Goal: Task Accomplishment & Management: Complete application form

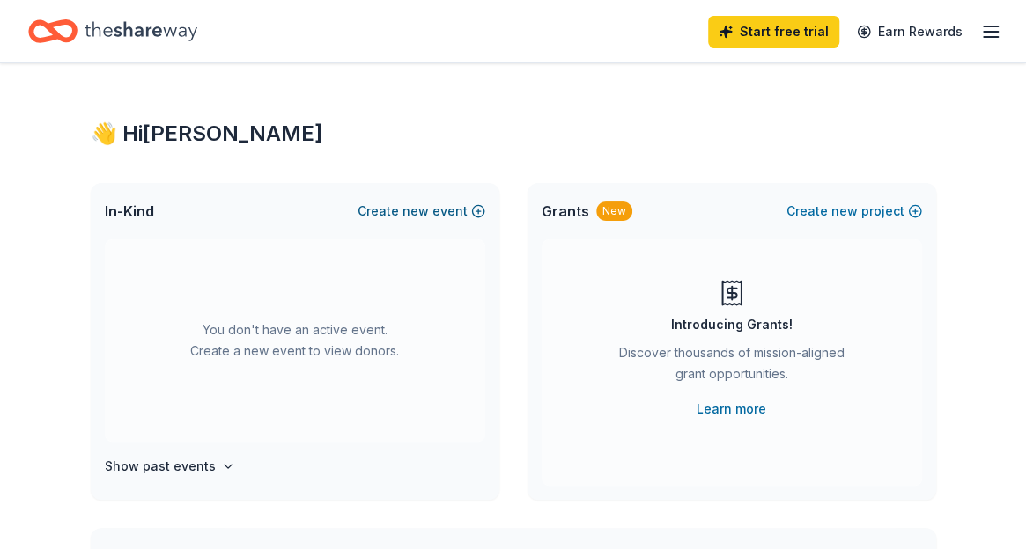
click at [415, 217] on span "new" at bounding box center [415, 211] width 26 height 21
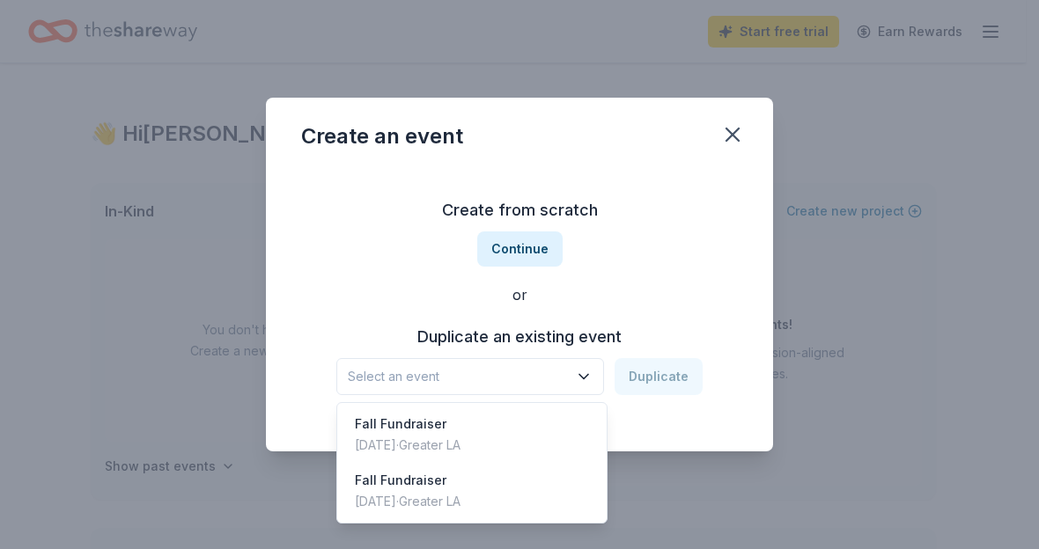
click at [536, 377] on span "Select an event" at bounding box center [458, 376] width 220 height 21
click at [541, 281] on div "Create from scratch Continue or Duplicate an existing event Select an event Dup…" at bounding box center [519, 295] width 437 height 255
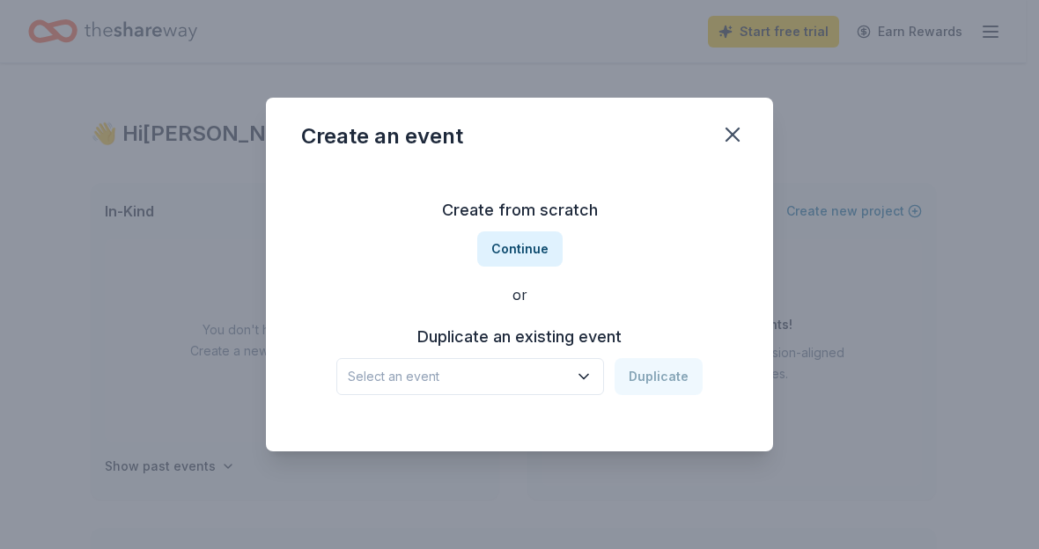
click at [530, 272] on div "Create from scratch Continue or Duplicate an existing event Select an event Dup…" at bounding box center [519, 295] width 437 height 255
click at [527, 261] on button "Continue" at bounding box center [519, 249] width 85 height 35
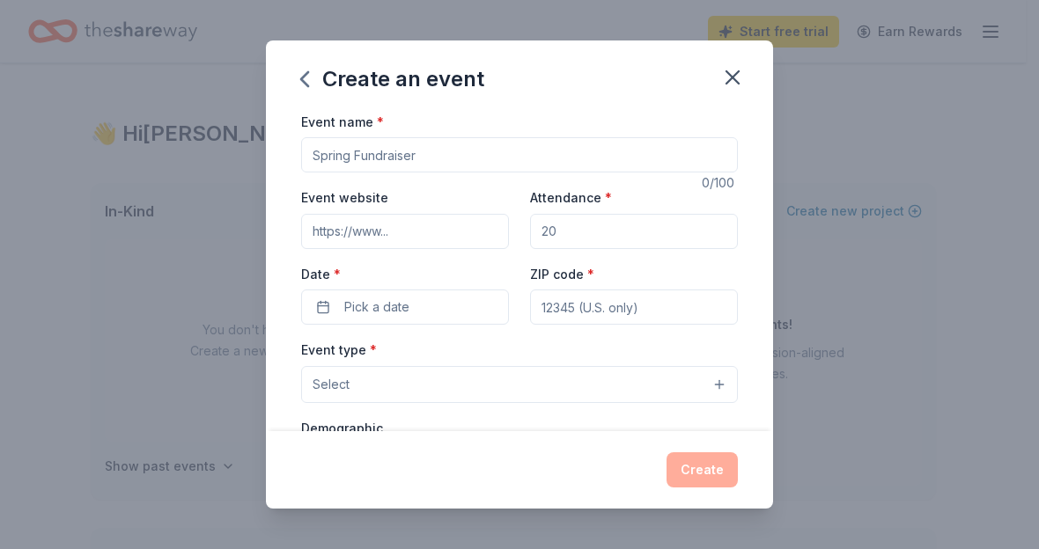
click at [433, 160] on input "Event name *" at bounding box center [519, 154] width 437 height 35
type input "T"
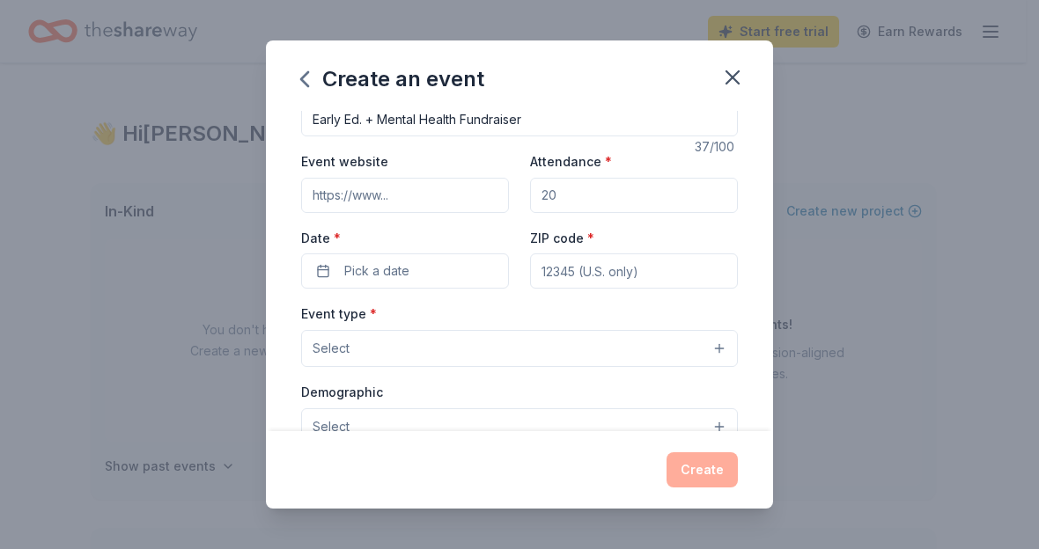
type input "Early Ed. + Mental Health Fundraiser"
click at [558, 199] on input "Attendance *" at bounding box center [634, 195] width 208 height 35
type input "50"
click at [417, 266] on button "Pick a date" at bounding box center [405, 271] width 208 height 35
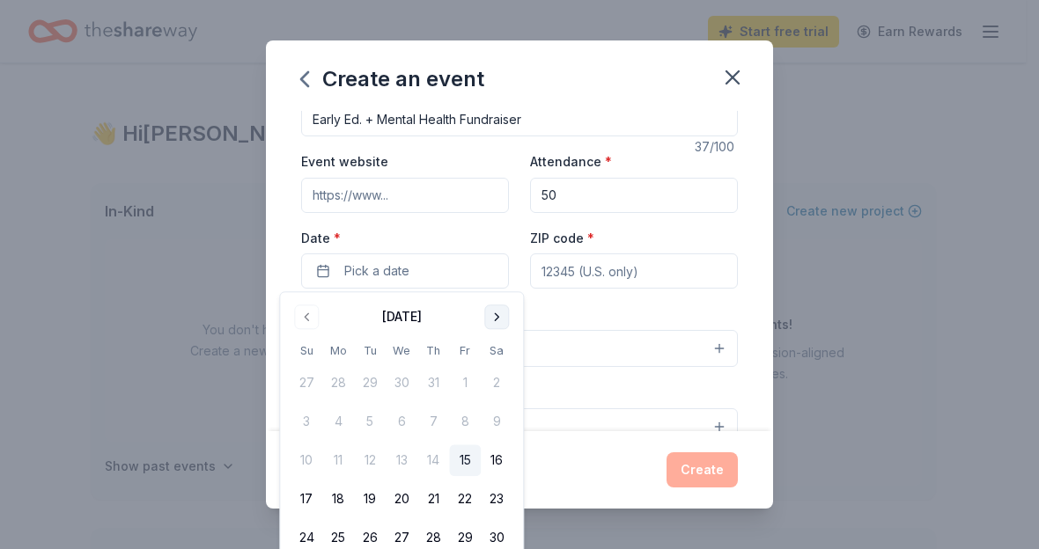
click at [501, 313] on button "Go to next month" at bounding box center [496, 317] width 25 height 25
click at [373, 500] on button "23" at bounding box center [370, 500] width 32 height 32
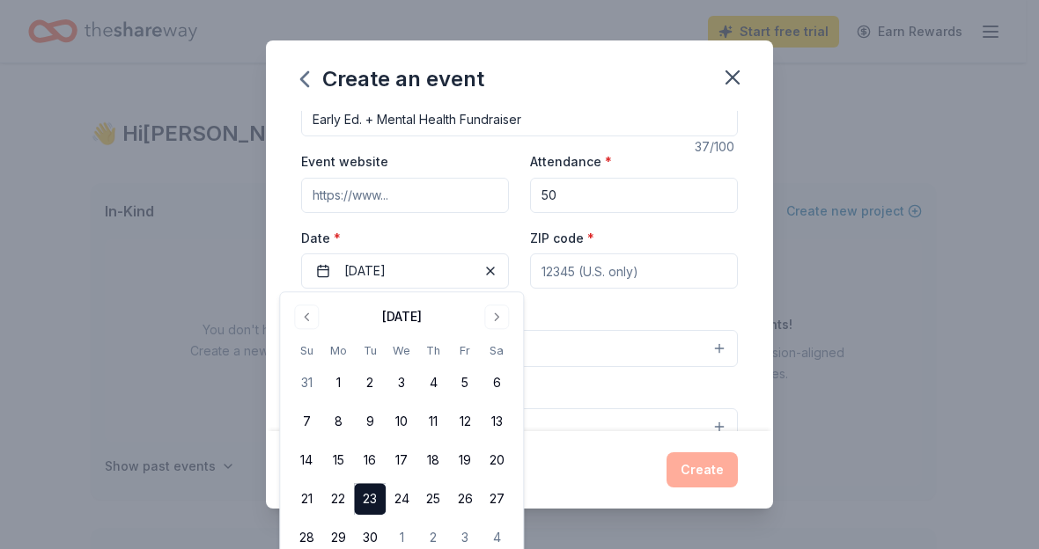
click at [583, 271] on input "ZIP code *" at bounding box center [634, 271] width 208 height 35
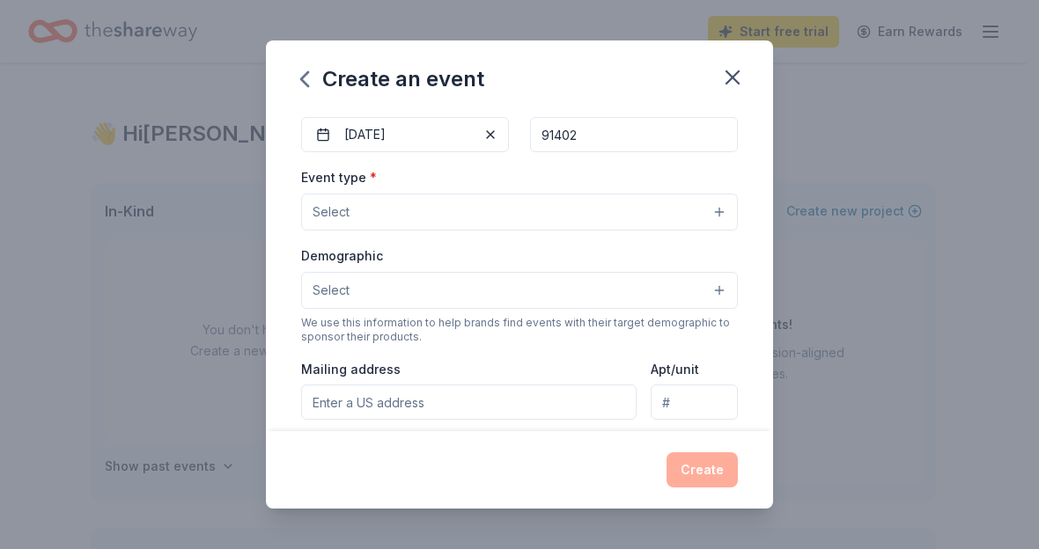
scroll to position [174, 0]
type input "91402"
click at [527, 192] on button "Select" at bounding box center [519, 210] width 437 height 37
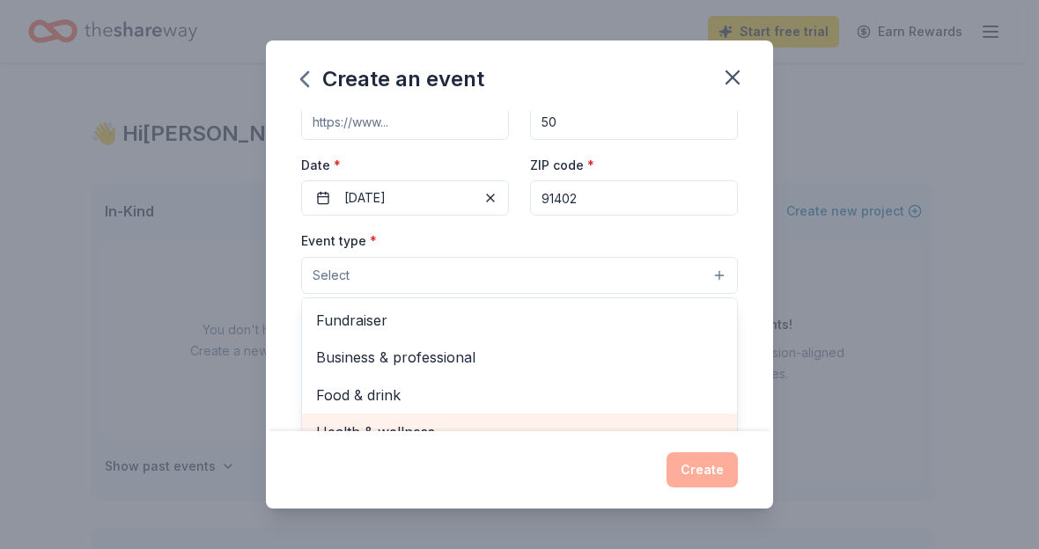
scroll to position [102, 0]
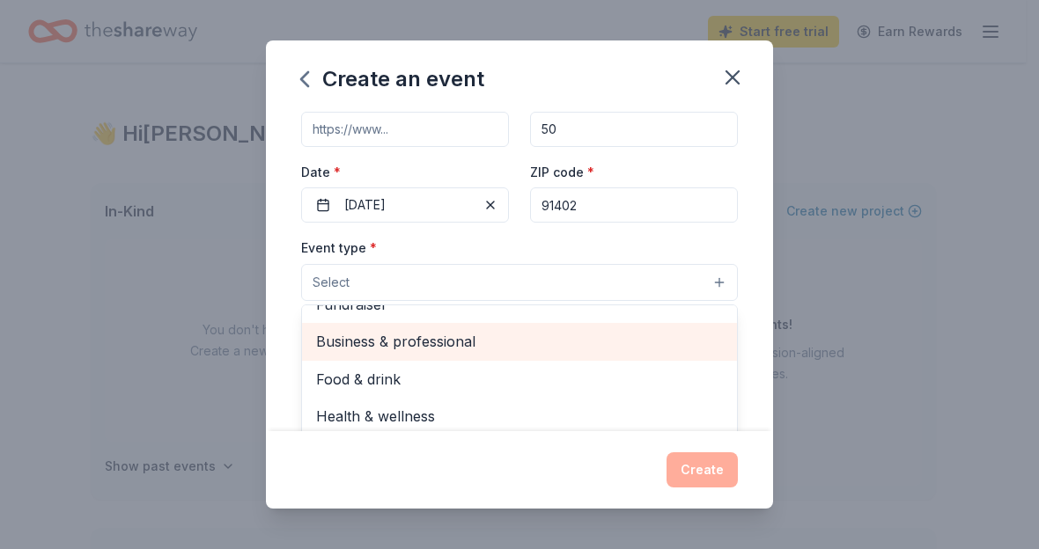
click at [419, 335] on span "Business & professional" at bounding box center [519, 341] width 407 height 23
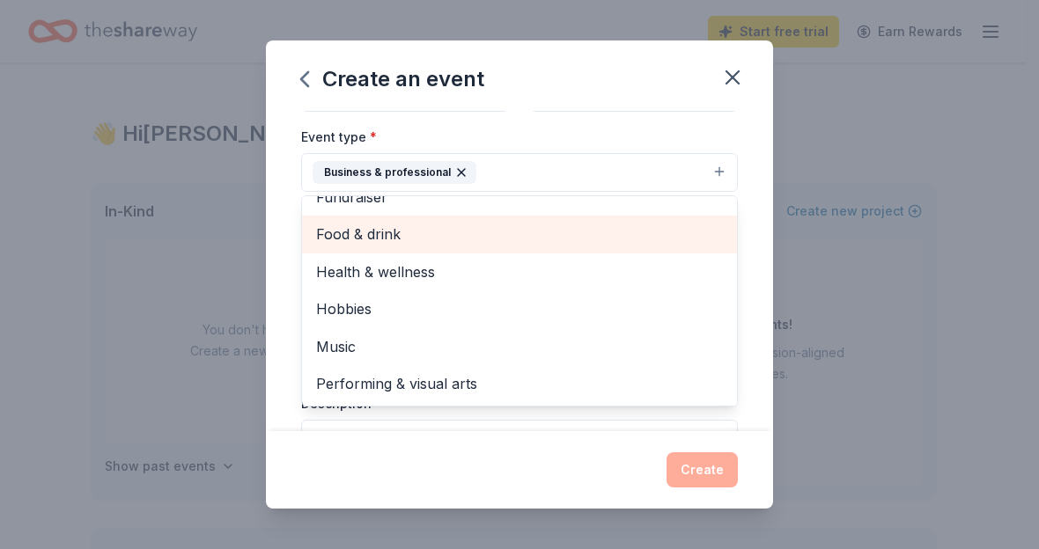
scroll to position [0, 0]
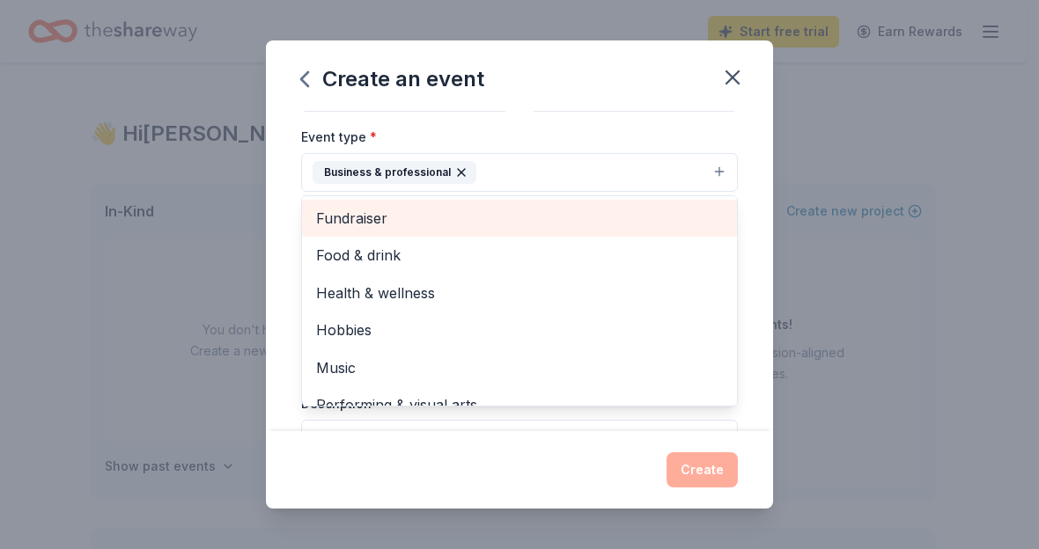
click at [418, 214] on span "Fundraiser" at bounding box center [519, 218] width 407 height 23
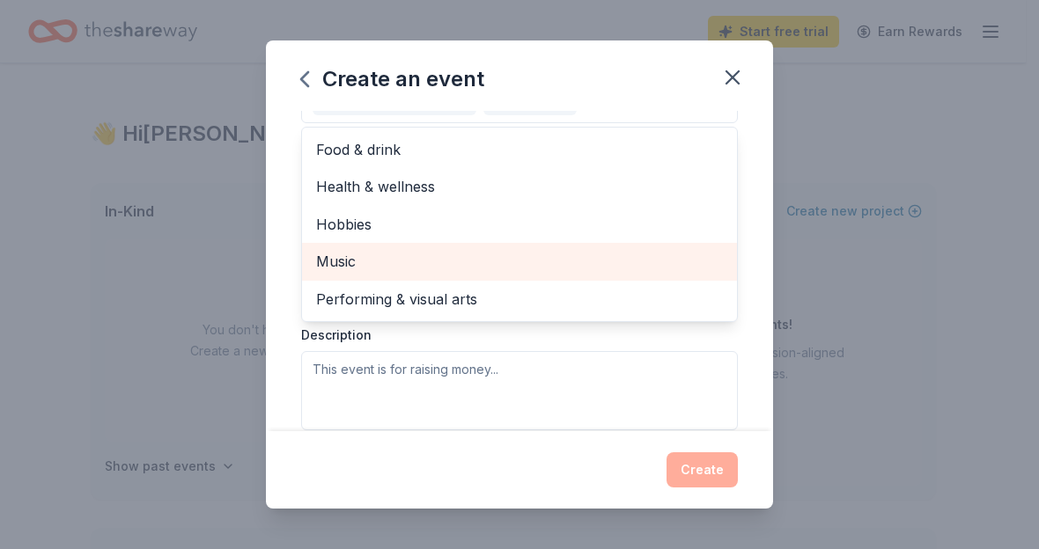
scroll to position [283, 0]
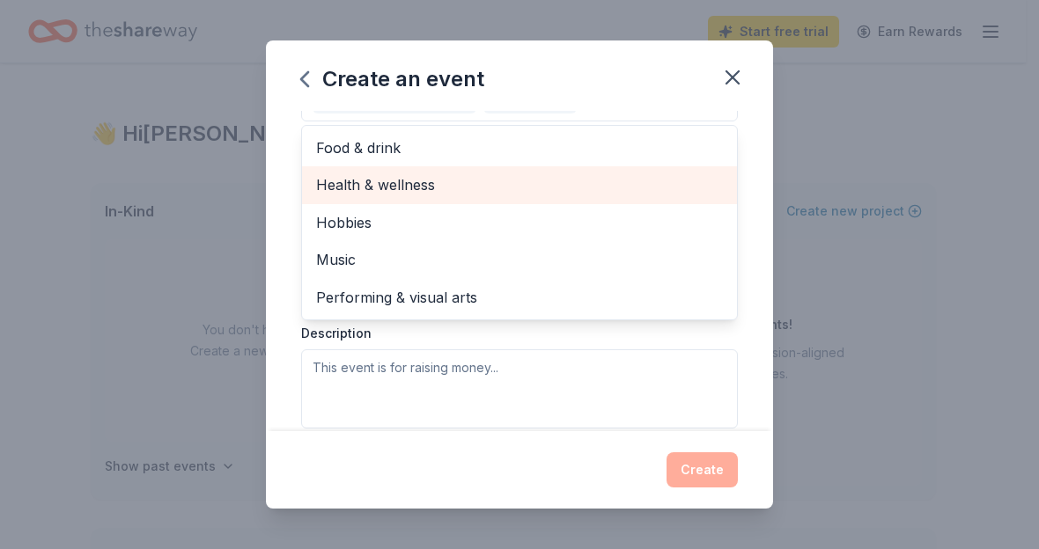
click at [541, 189] on span "Health & wellness" at bounding box center [519, 184] width 407 height 23
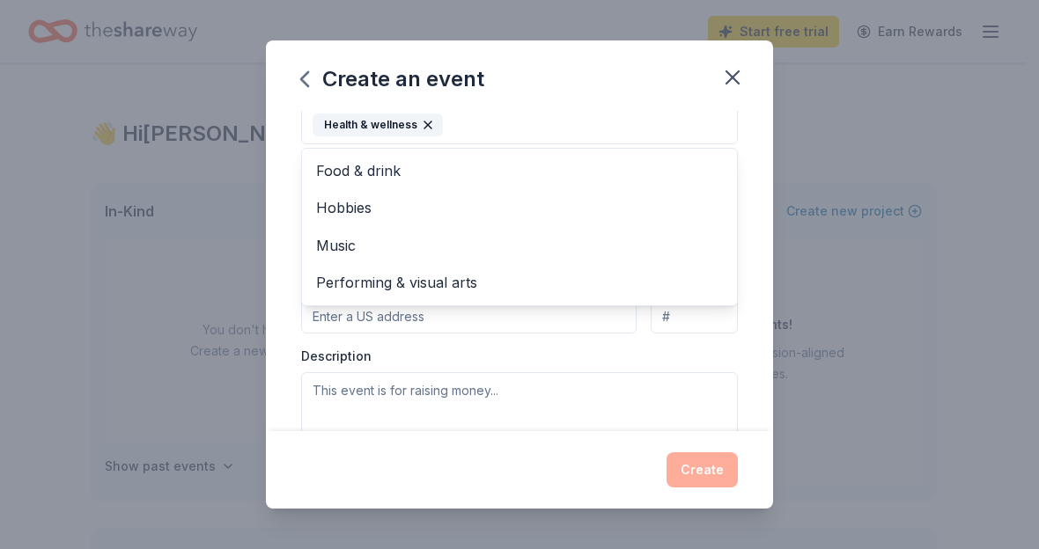
click at [528, 320] on div "Event type * Business & professional Fundraiser Health & wellness Food & drink …" at bounding box center [519, 249] width 437 height 402
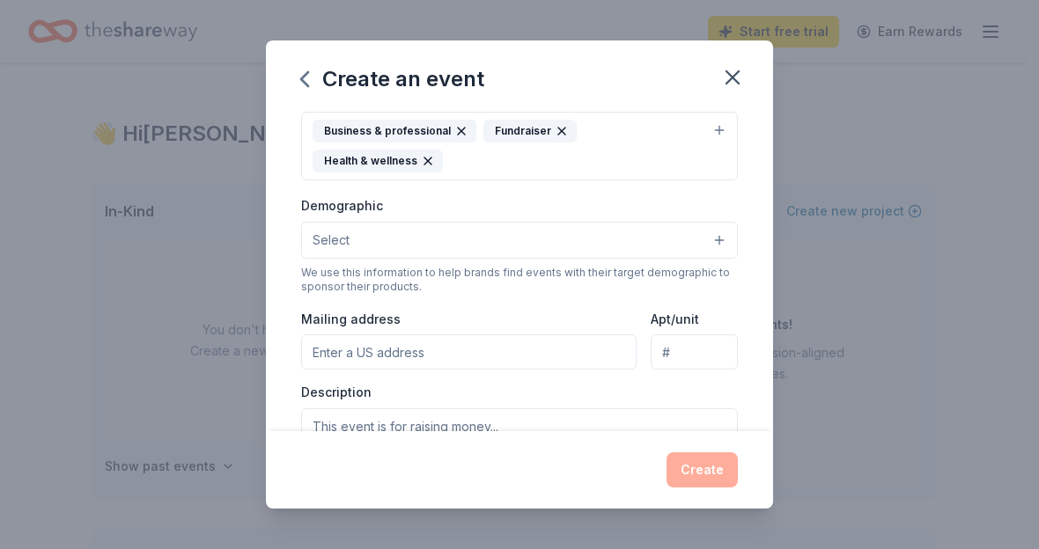
click at [504, 230] on button "Select" at bounding box center [519, 240] width 437 height 37
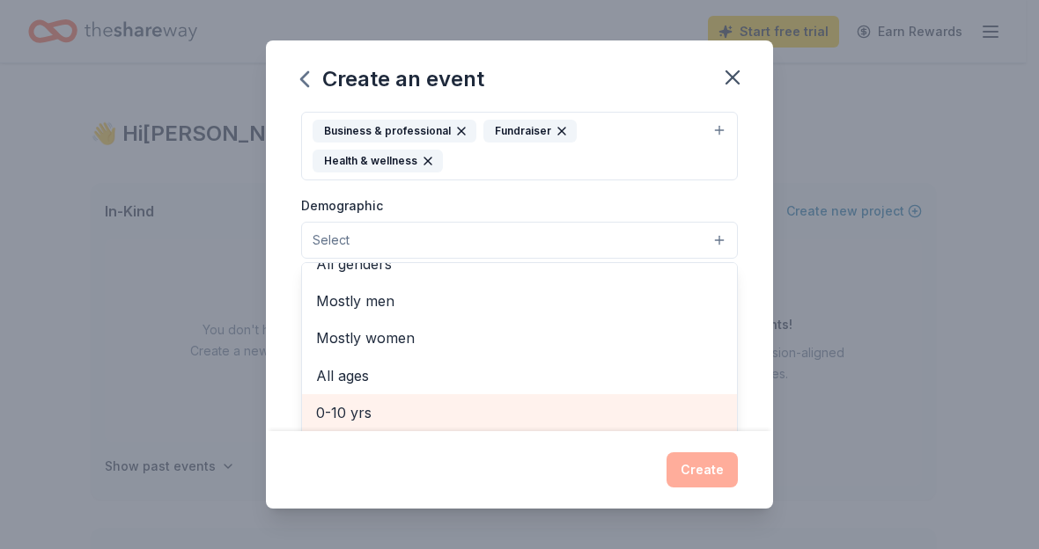
scroll to position [0, 0]
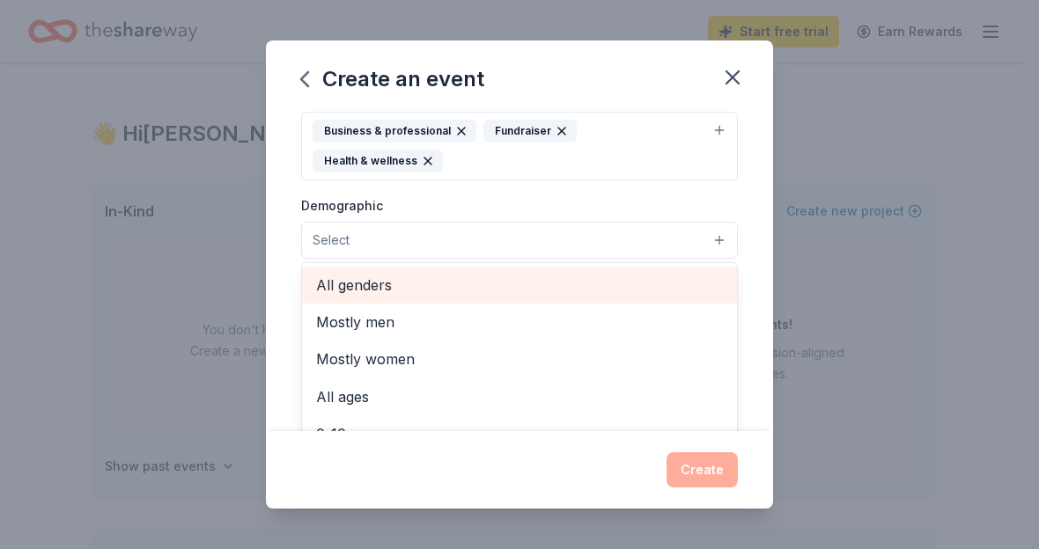
click at [392, 281] on span "All genders" at bounding box center [519, 285] width 407 height 23
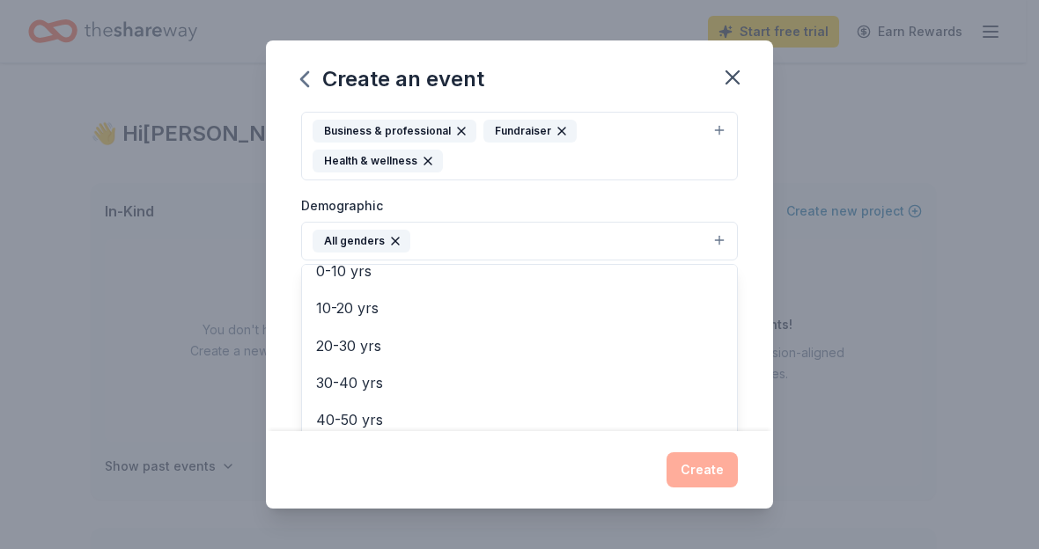
scroll to position [129, 0]
click at [289, 284] on div "Event name * Early Ed. + Mental Health Fundraiser 37 /100 Event website Attenda…" at bounding box center [519, 271] width 507 height 321
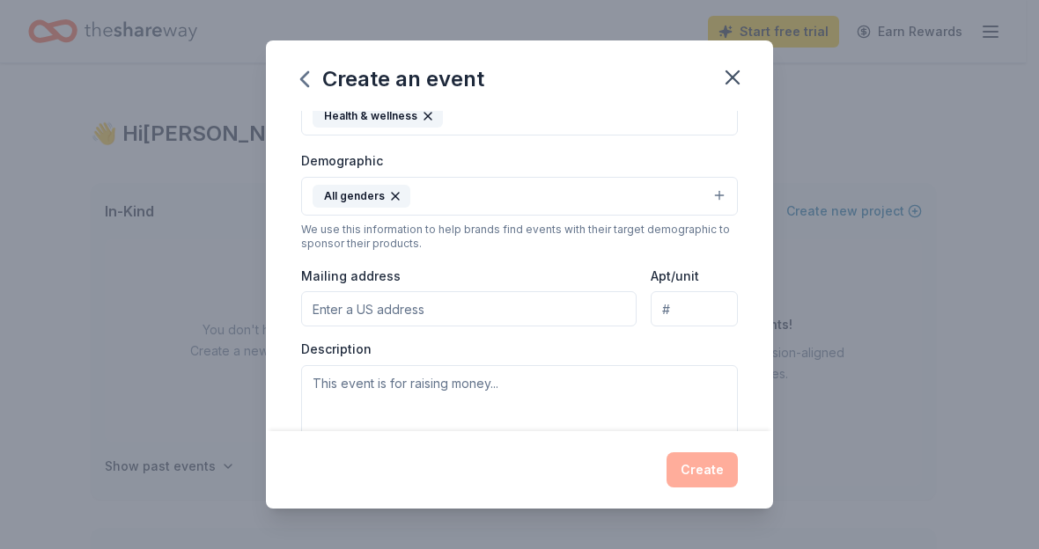
scroll to position [300, 0]
click at [423, 313] on input "Mailing address" at bounding box center [468, 308] width 335 height 35
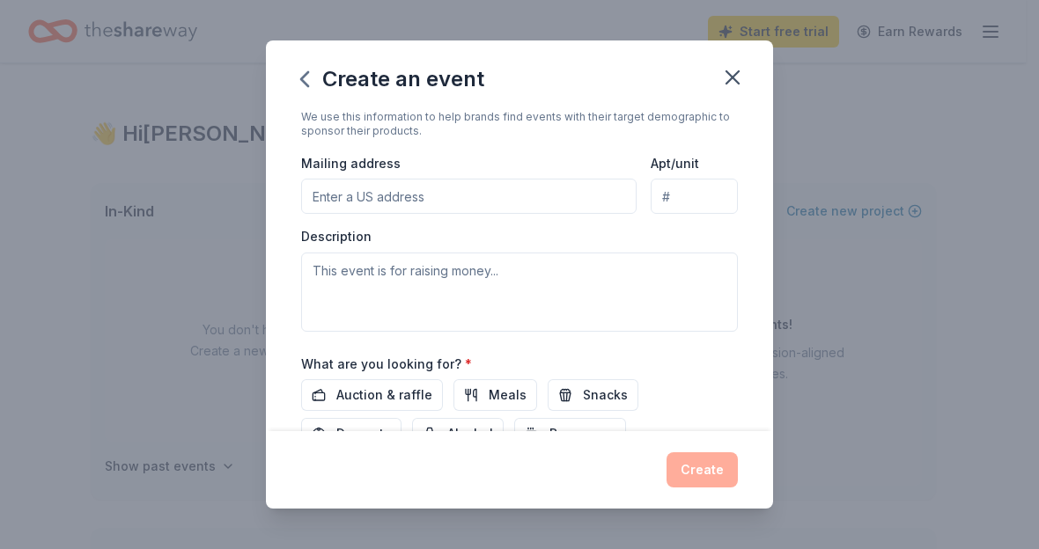
scroll to position [548, 0]
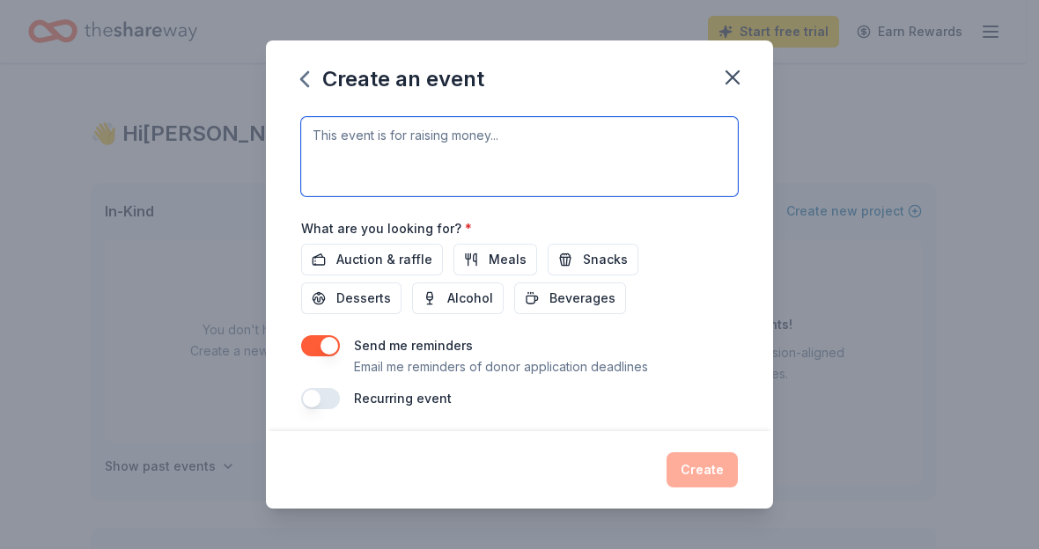
click at [456, 147] on textarea at bounding box center [519, 156] width 437 height 79
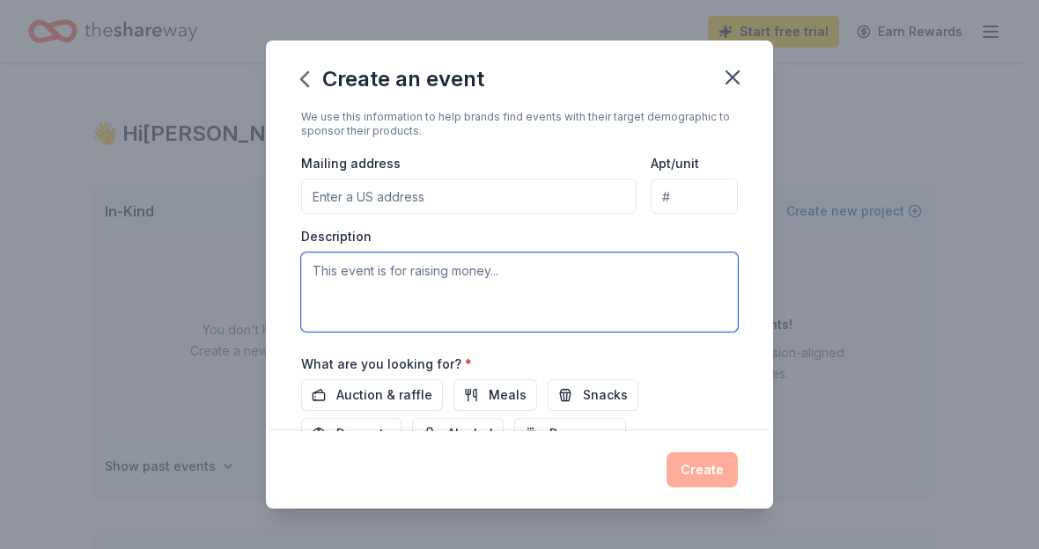
scroll to position [409, 0]
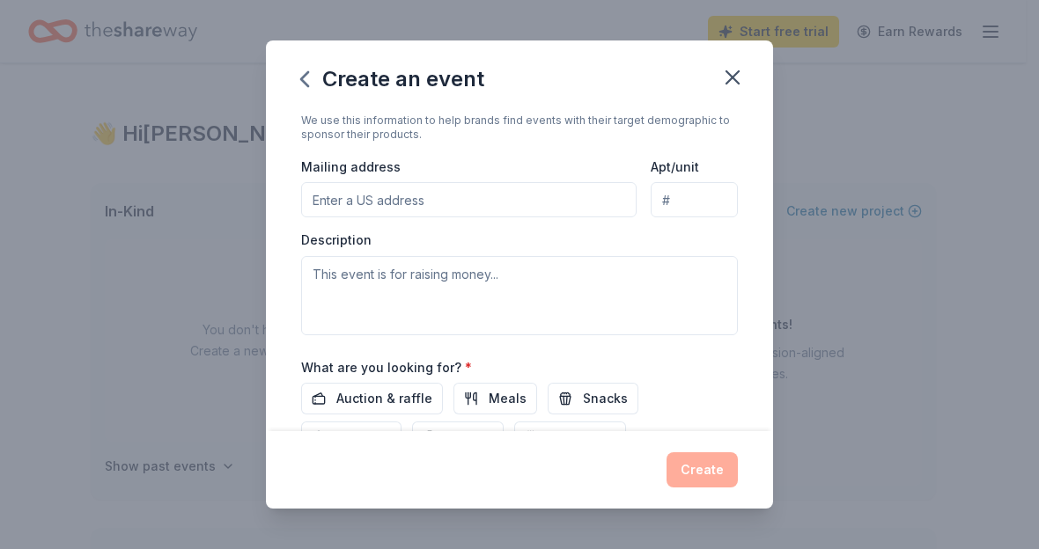
click at [428, 198] on input "Mailing address" at bounding box center [468, 199] width 335 height 35
paste input "7911 Goll Ave, North Hollywood, CA 91605"
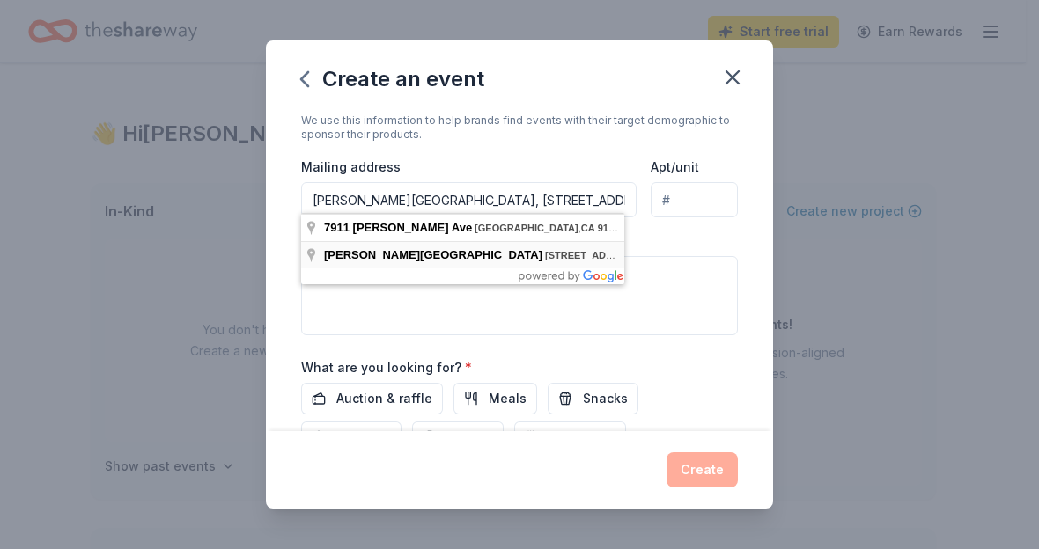
type input "7911 Goll Avenue, Los Angeles, CA, 91605"
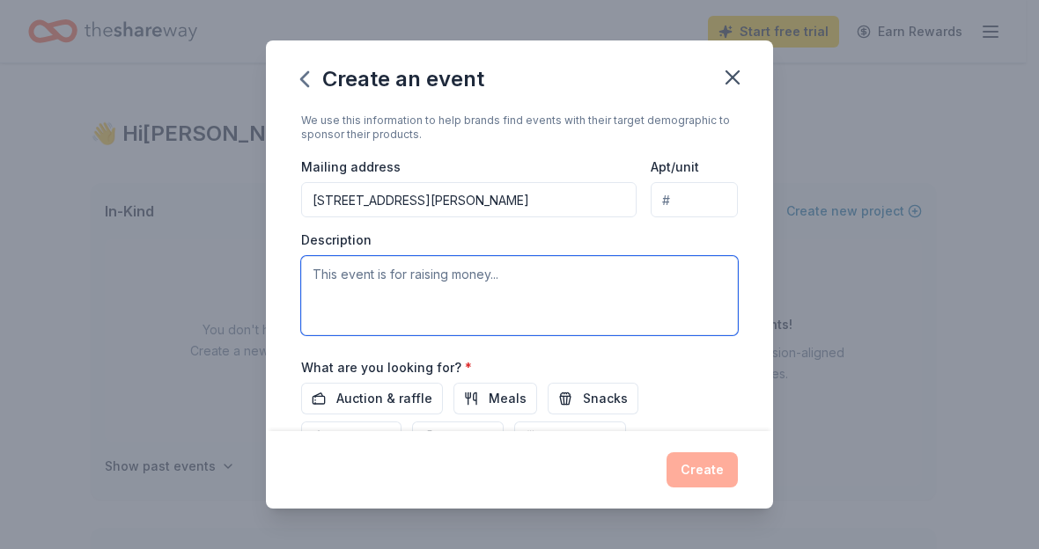
click at [414, 284] on textarea at bounding box center [519, 295] width 437 height 79
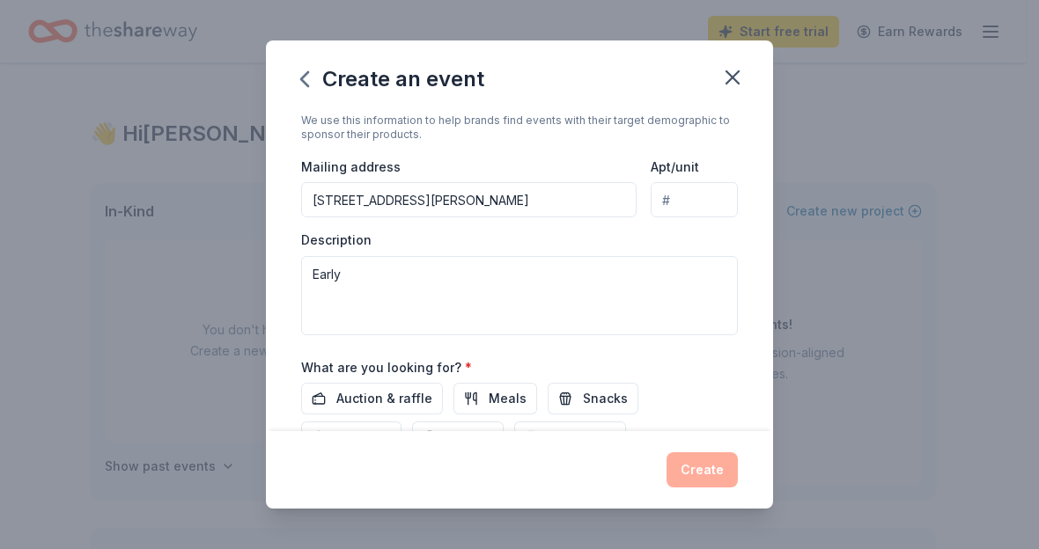
click at [325, 33] on div "Create an event Event name * Early Ed. + Mental Health Fundraiser 37 /100 Event…" at bounding box center [519, 274] width 1039 height 549
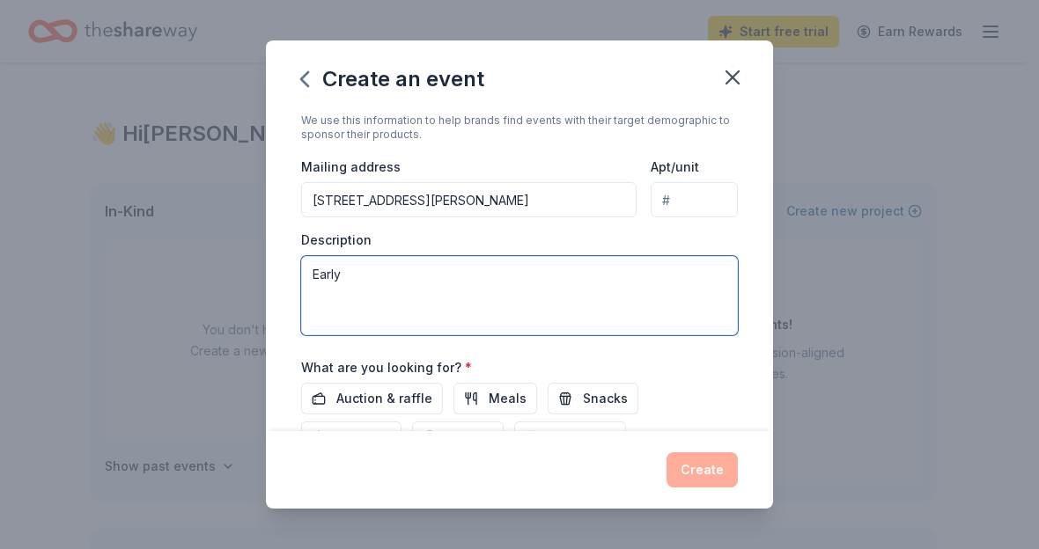
click at [438, 283] on textarea "Early" at bounding box center [519, 295] width 437 height 79
type textarea "E"
paste textarea "We are seeking funding to obtain materials that support early childhood educati…"
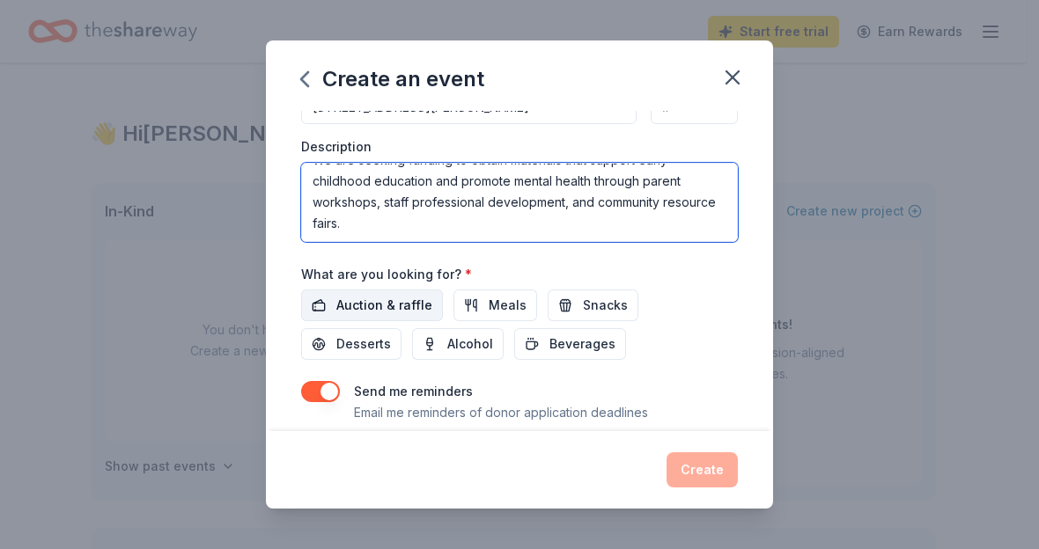
scroll to position [532, 0]
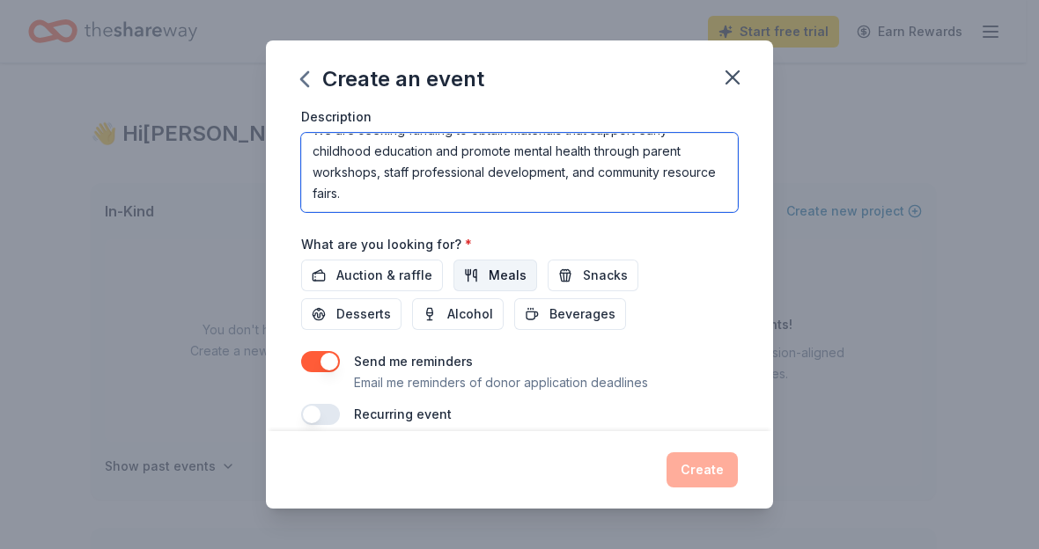
type textarea "We are seeking funding to obtain materials that support early childhood educati…"
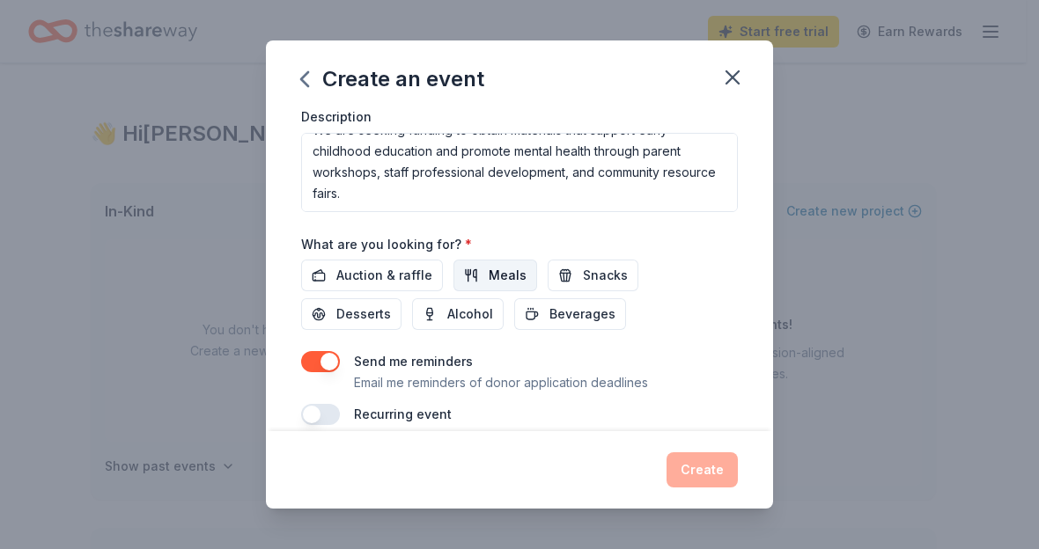
click at [482, 279] on button "Meals" at bounding box center [495, 276] width 84 height 32
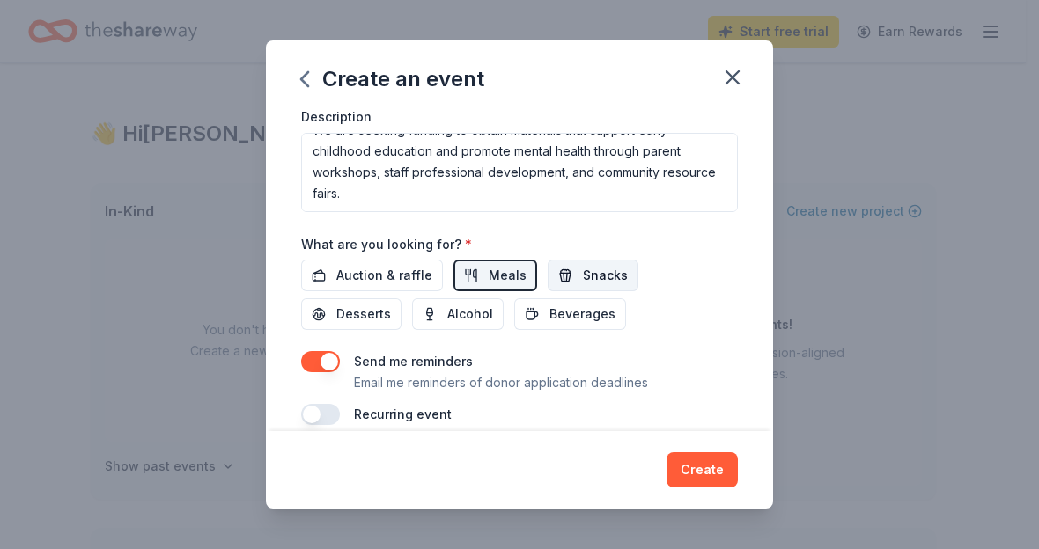
click at [597, 274] on span "Snacks" at bounding box center [605, 275] width 45 height 21
click at [581, 315] on span "Beverages" at bounding box center [582, 314] width 66 height 21
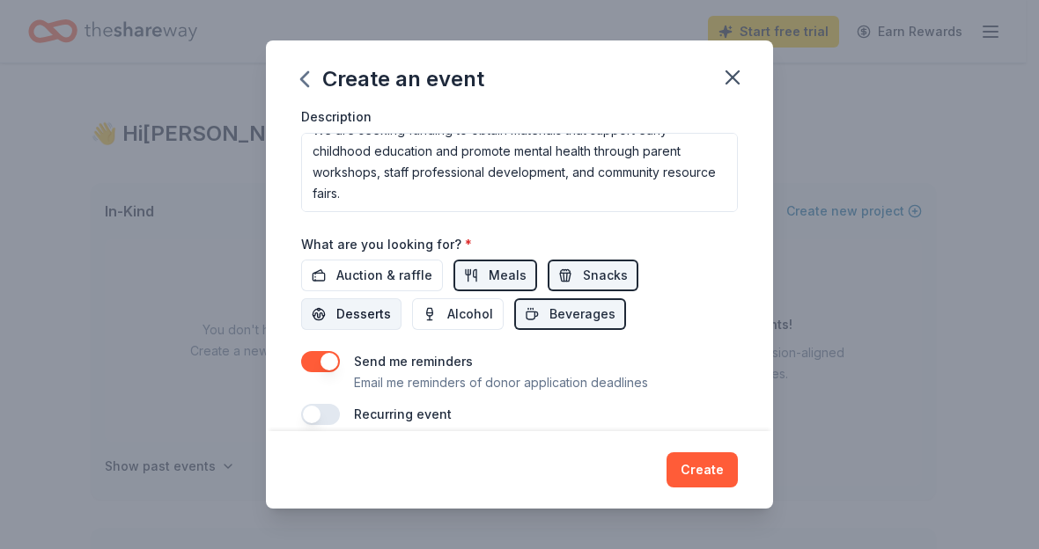
click at [359, 309] on span "Desserts" at bounding box center [363, 314] width 55 height 21
click at [379, 253] on div "What are you looking for? * Auction & raffle Meals Snacks Desserts Alcohol Beve…" at bounding box center [519, 282] width 437 height 98
click at [377, 278] on span "Auction & raffle" at bounding box center [384, 275] width 96 height 21
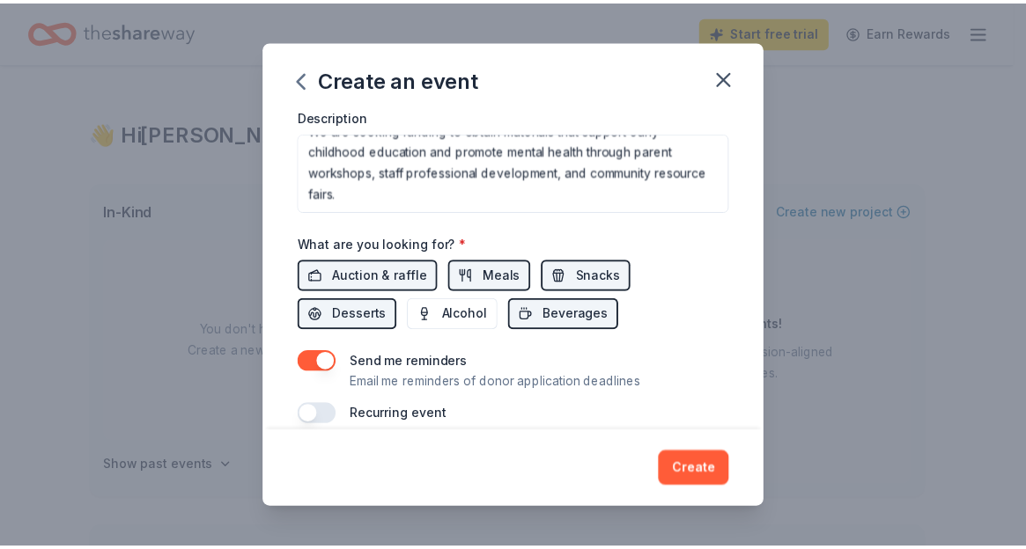
scroll to position [548, 0]
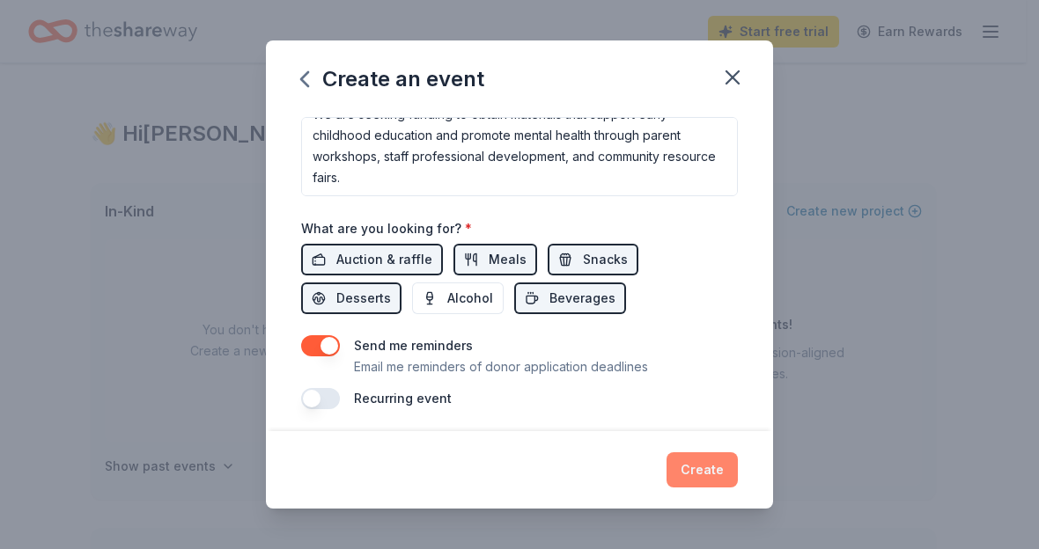
click at [687, 475] on button "Create" at bounding box center [701, 470] width 71 height 35
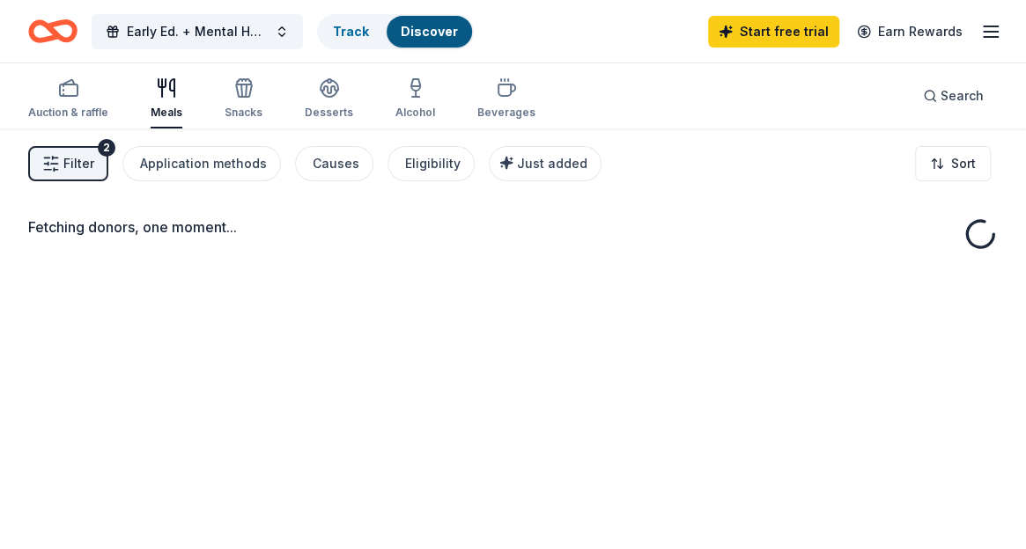
click at [404, 269] on div "Fetching donors, one moment..." at bounding box center [513, 403] width 1026 height 549
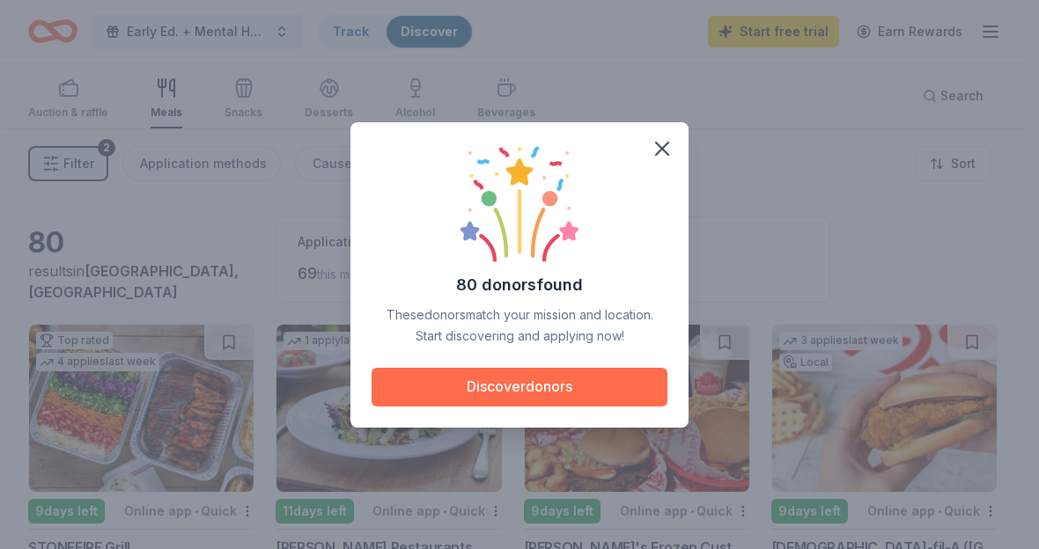
click at [562, 394] on button "Discover donors" at bounding box center [520, 387] width 296 height 39
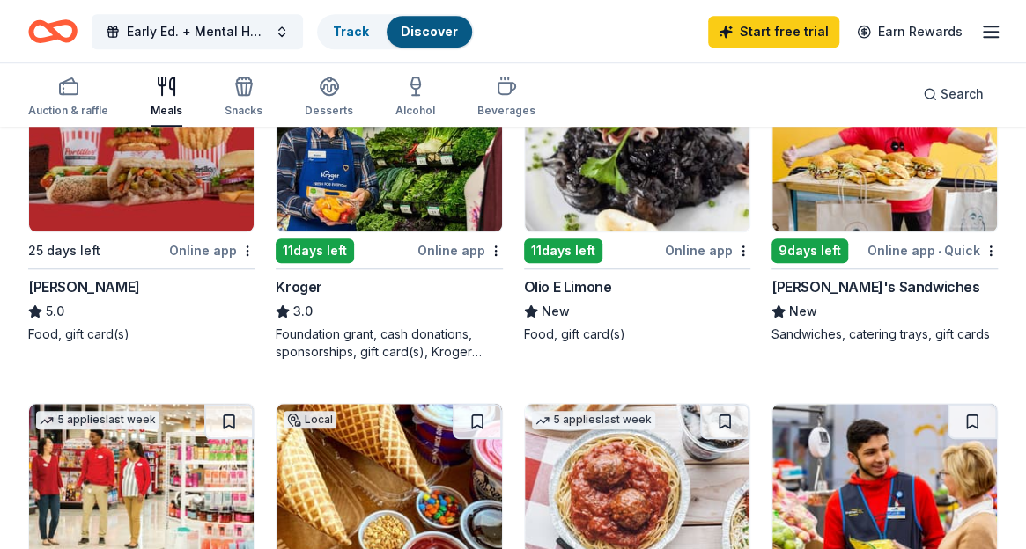
scroll to position [579, 0]
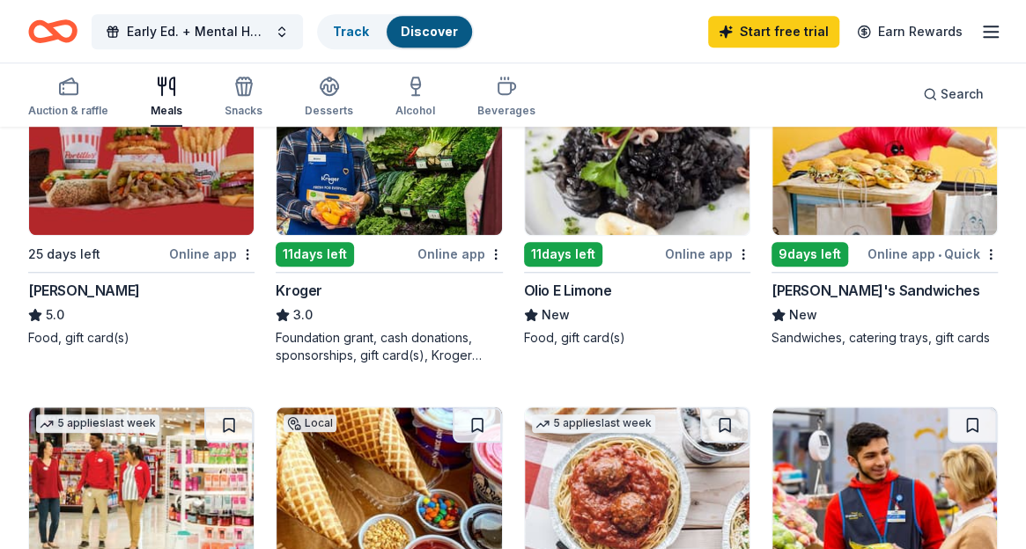
click at [458, 247] on div "Online app" at bounding box center [459, 254] width 85 height 22
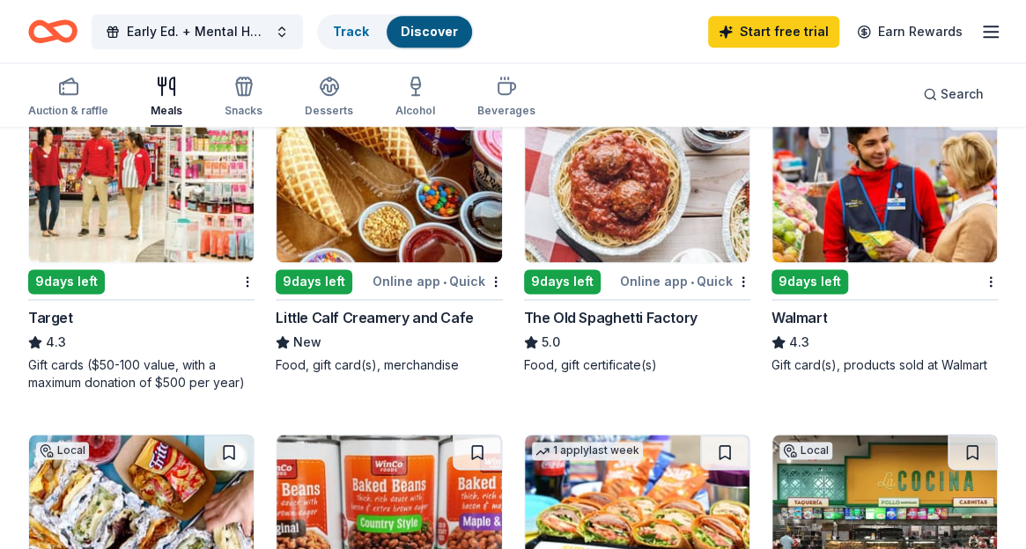
scroll to position [887, 0]
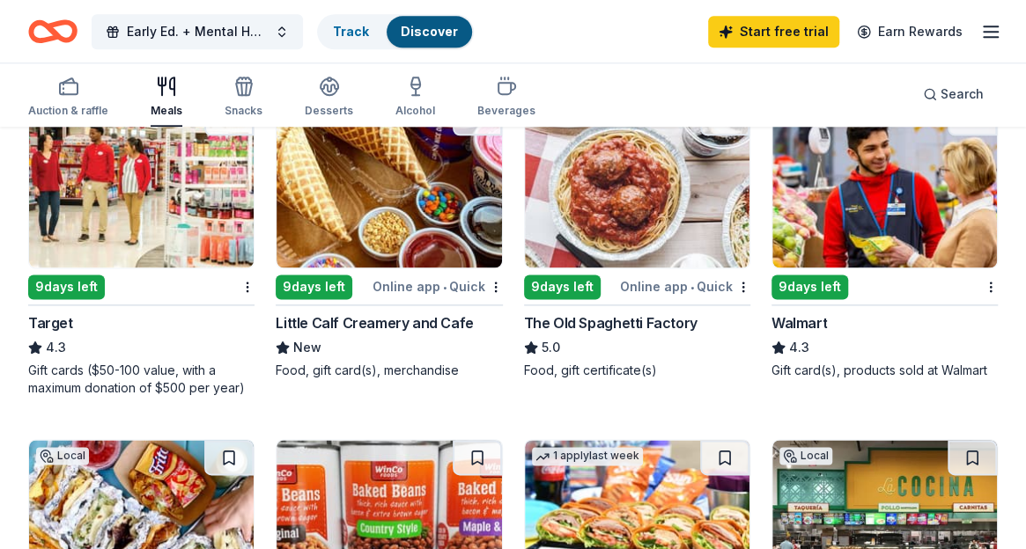
click at [157, 198] on img at bounding box center [141, 183] width 225 height 167
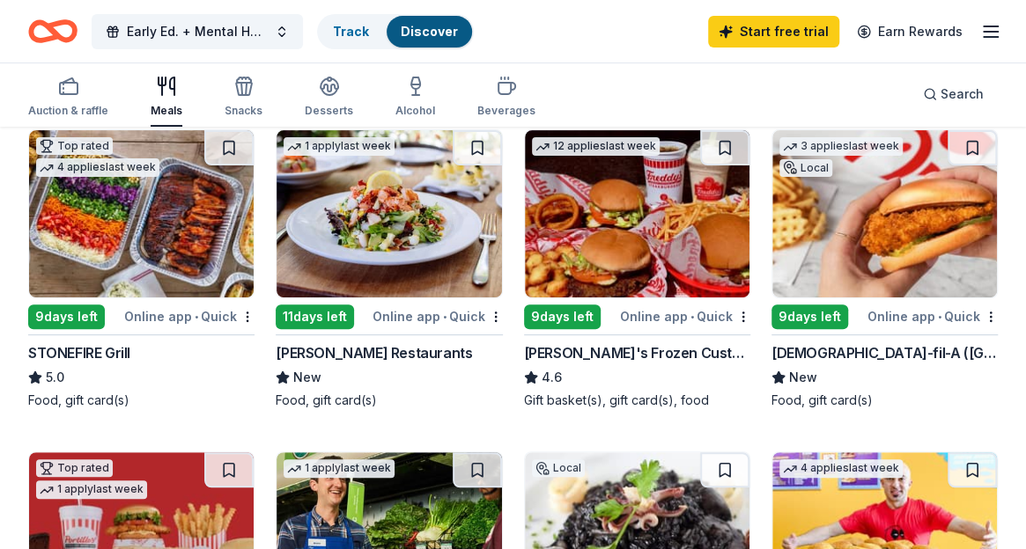
scroll to position [195, 0]
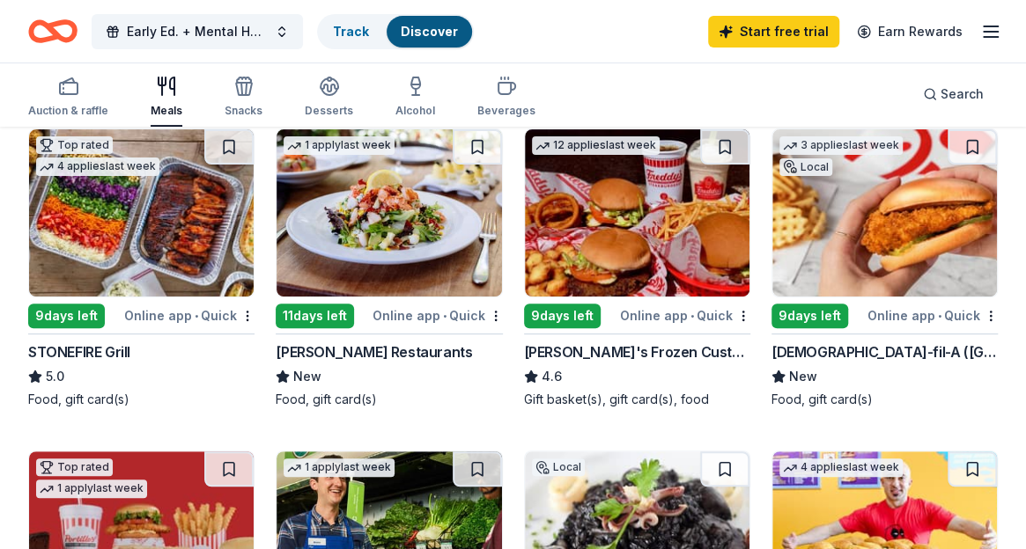
click at [140, 210] on img at bounding box center [141, 212] width 225 height 167
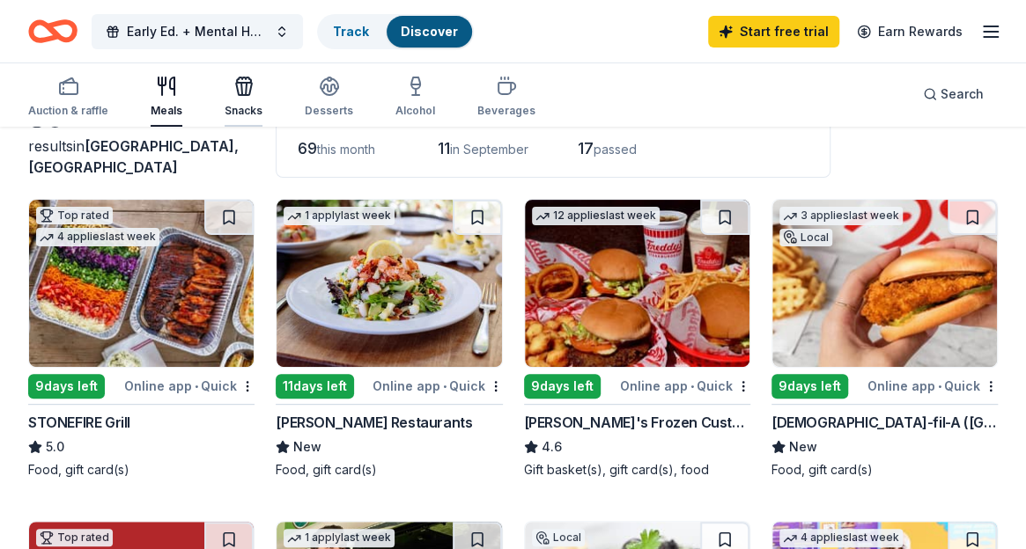
click at [243, 98] on div "Snacks" at bounding box center [244, 97] width 38 height 42
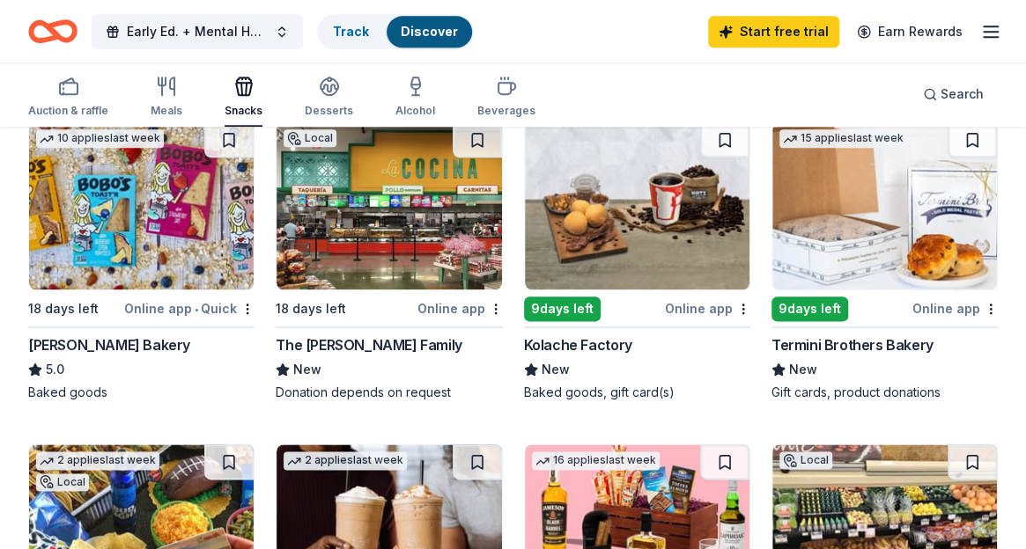
scroll to position [844, 0]
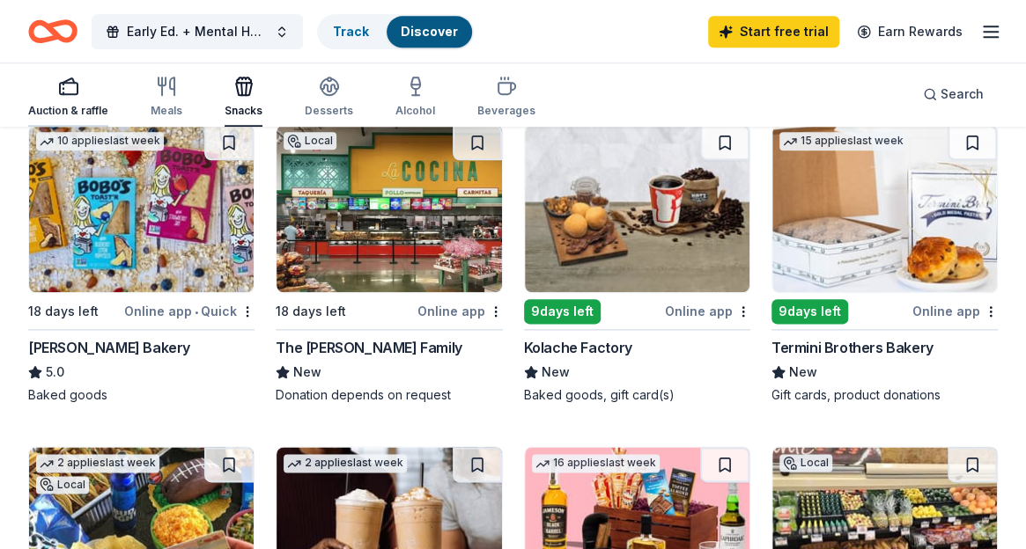
click at [86, 113] on div "Auction & raffle" at bounding box center [68, 111] width 80 height 14
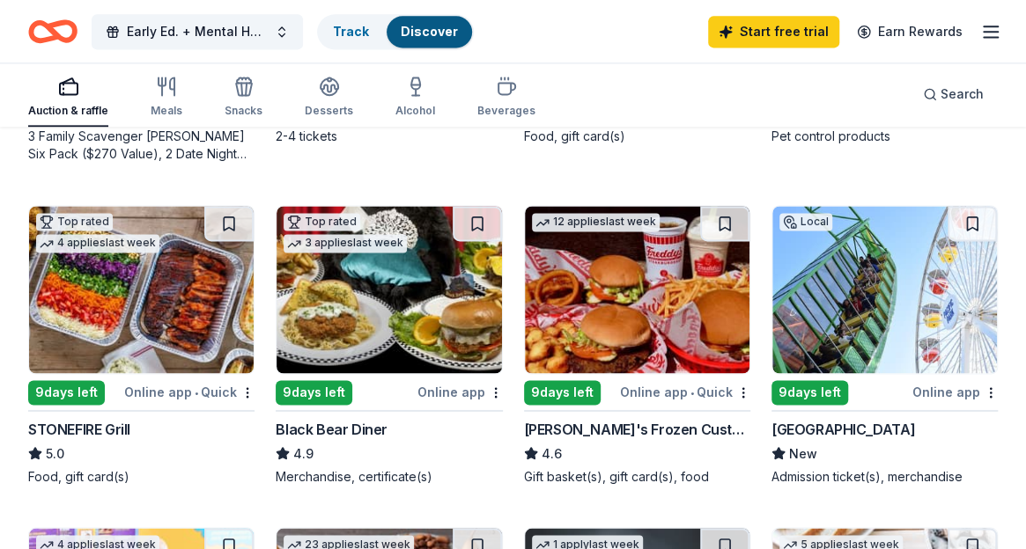
scroll to position [1126, 0]
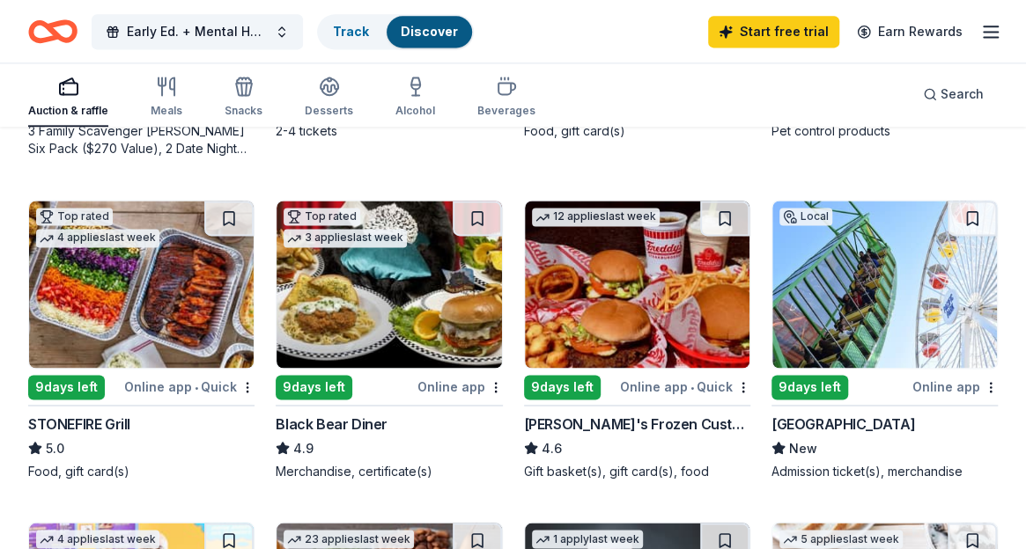
click at [199, 279] on img at bounding box center [141, 284] width 225 height 167
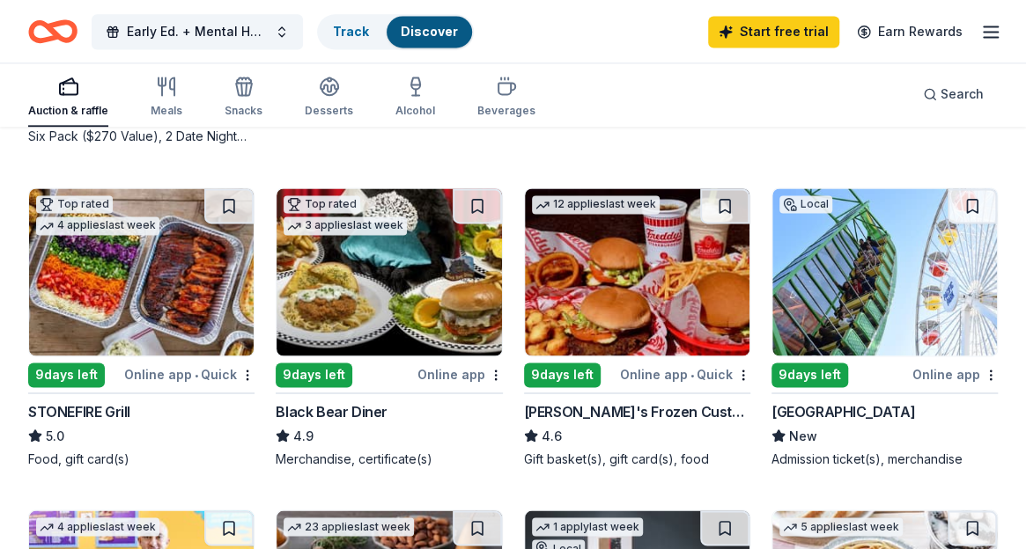
scroll to position [1137, 0]
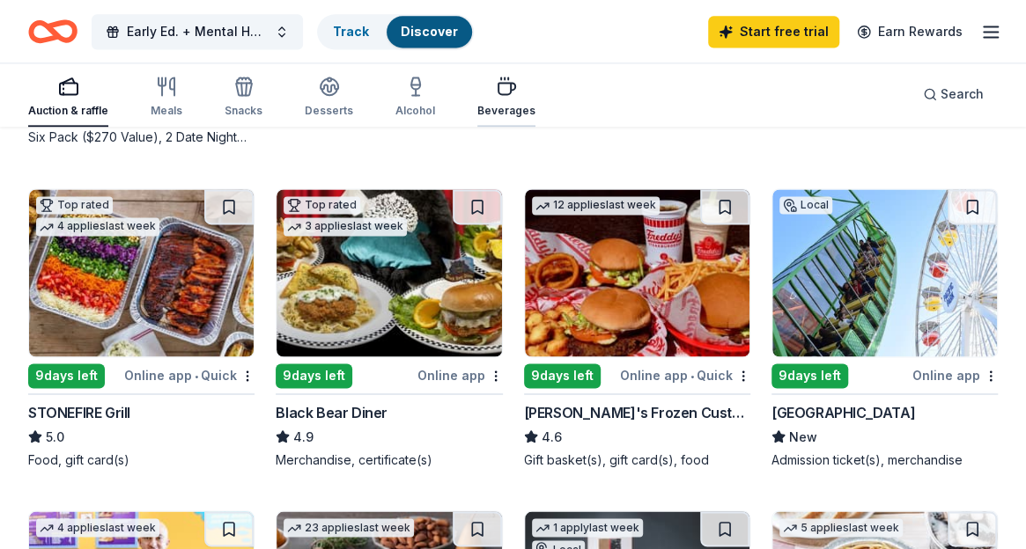
click at [481, 94] on div "button" at bounding box center [506, 86] width 58 height 21
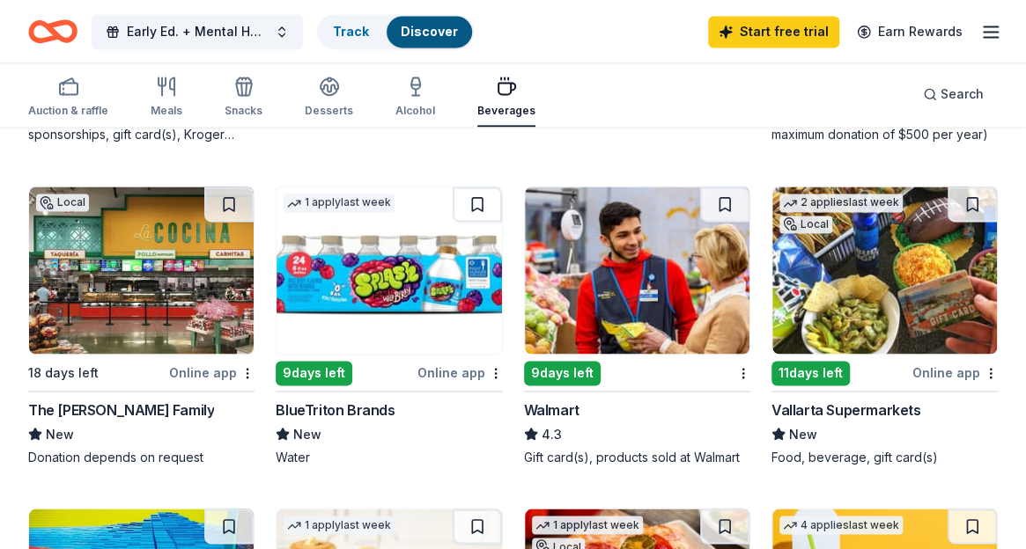
scroll to position [1142, 0]
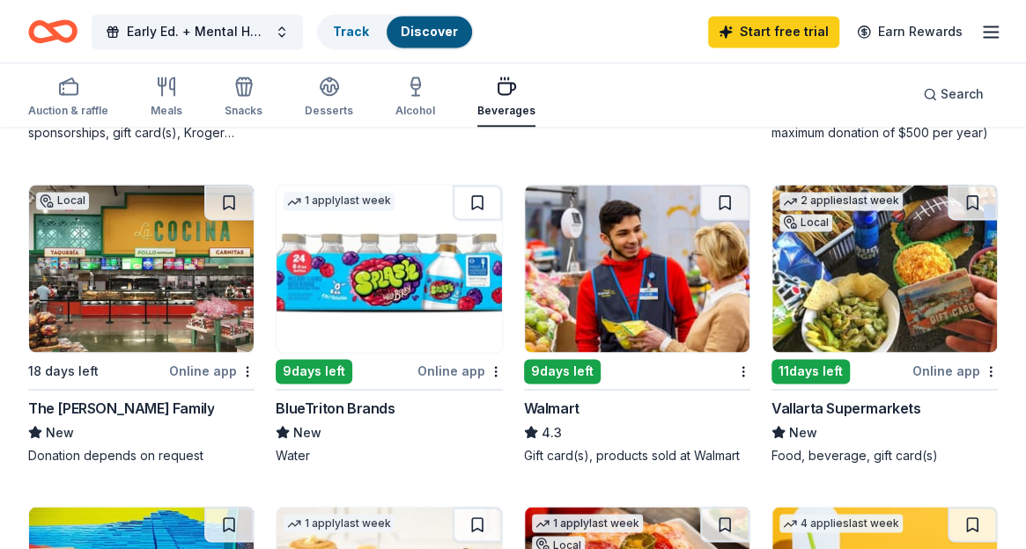
click at [873, 279] on img at bounding box center [884, 268] width 225 height 167
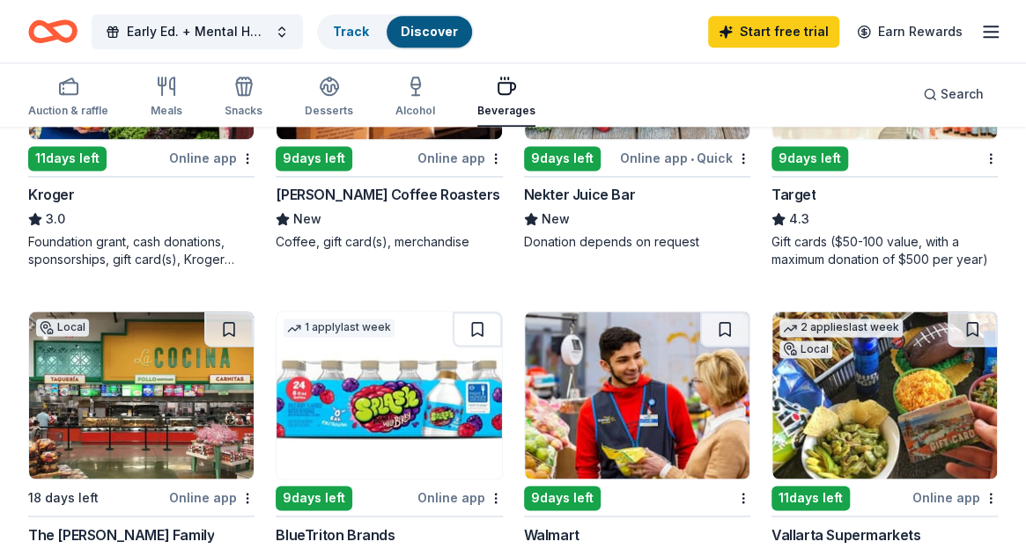
scroll to position [760, 0]
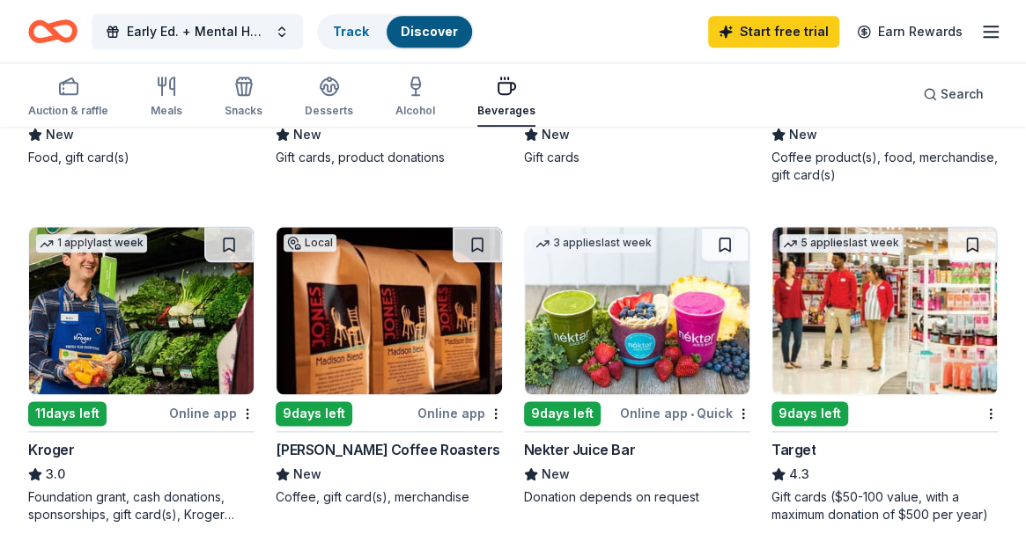
click at [380, 40] on button "Track Discover" at bounding box center [395, 31] width 157 height 35
click at [393, 24] on div "Discover" at bounding box center [429, 32] width 85 height 32
click at [254, 92] on div "button" at bounding box center [244, 86] width 38 height 21
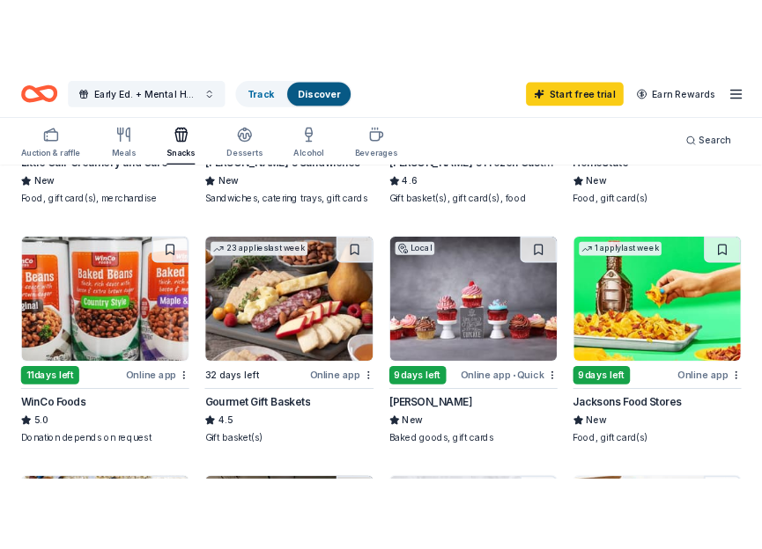
scroll to position [424, 0]
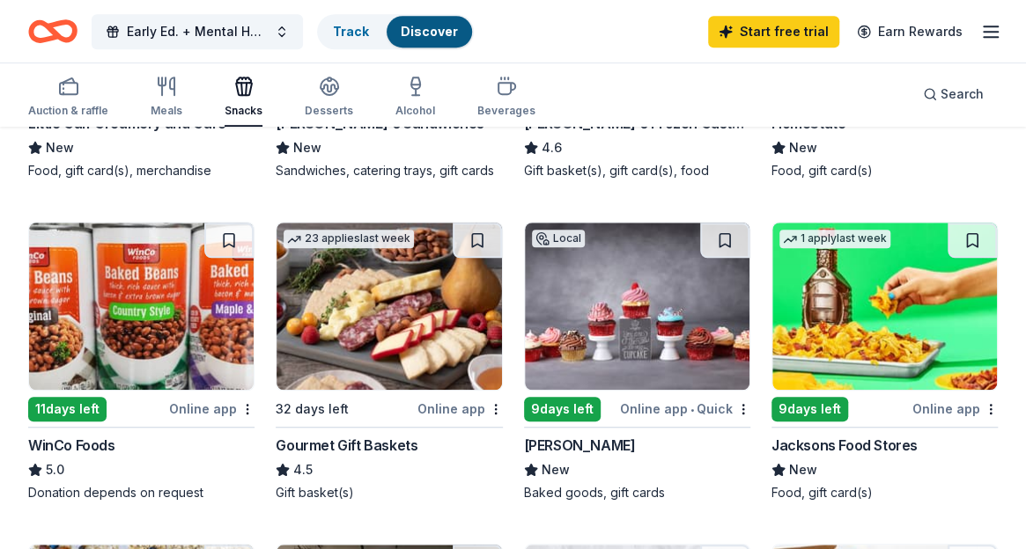
click at [359, 374] on img at bounding box center [388, 306] width 225 height 167
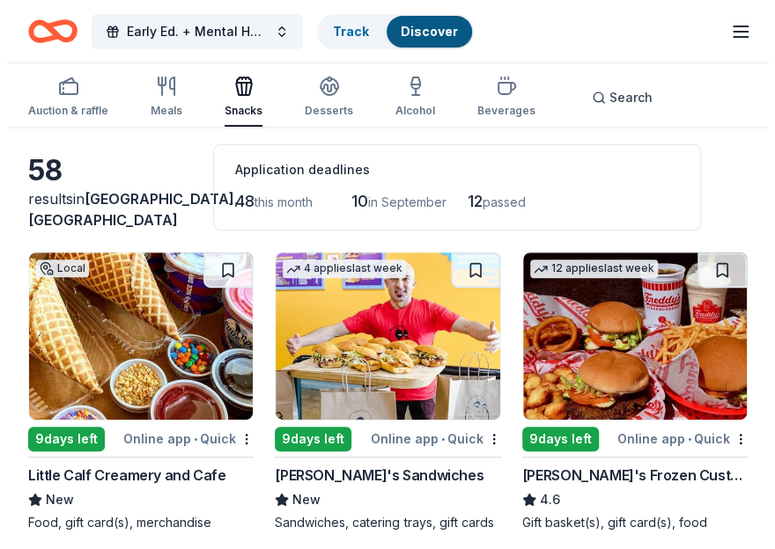
scroll to position [0, 0]
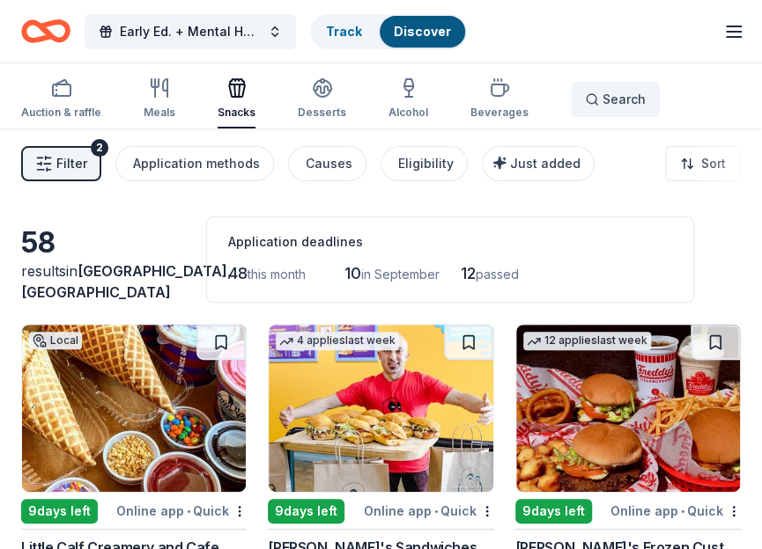
click at [597, 87] on button "Search" at bounding box center [615, 99] width 89 height 35
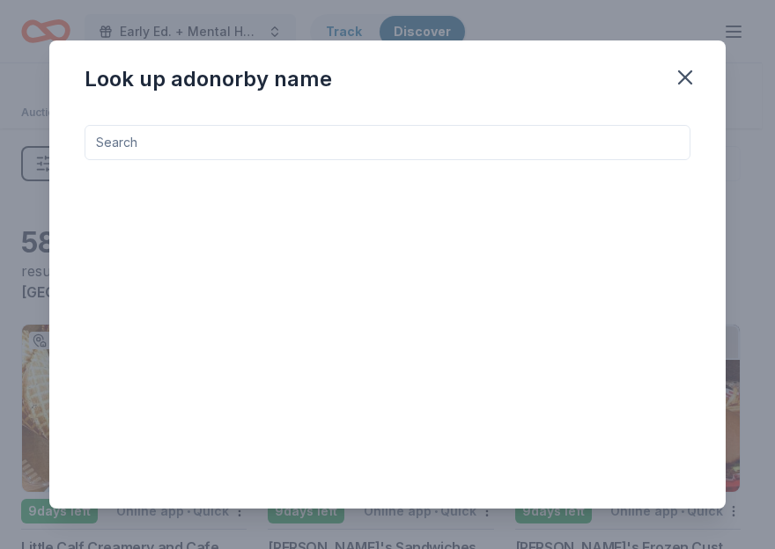
click at [492, 150] on input at bounding box center [388, 142] width 606 height 35
type input "costco"
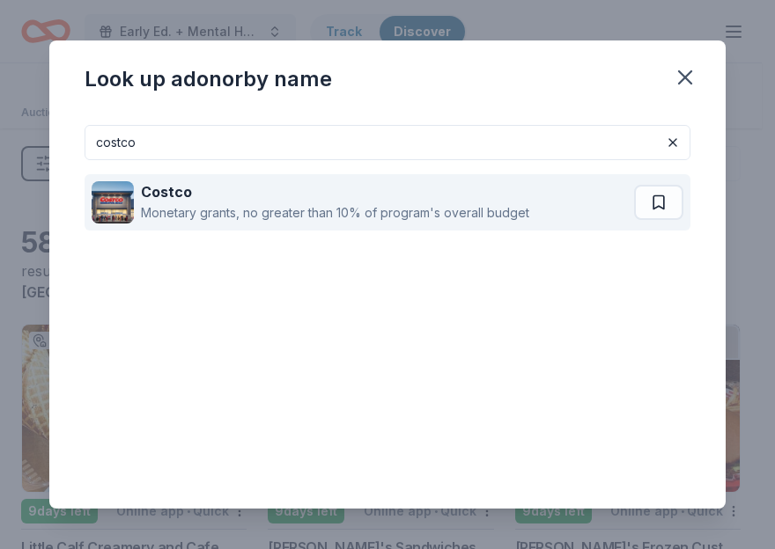
click at [429, 219] on div "Monetary grants, no greater than 10% of program's overall budget" at bounding box center [335, 212] width 388 height 21
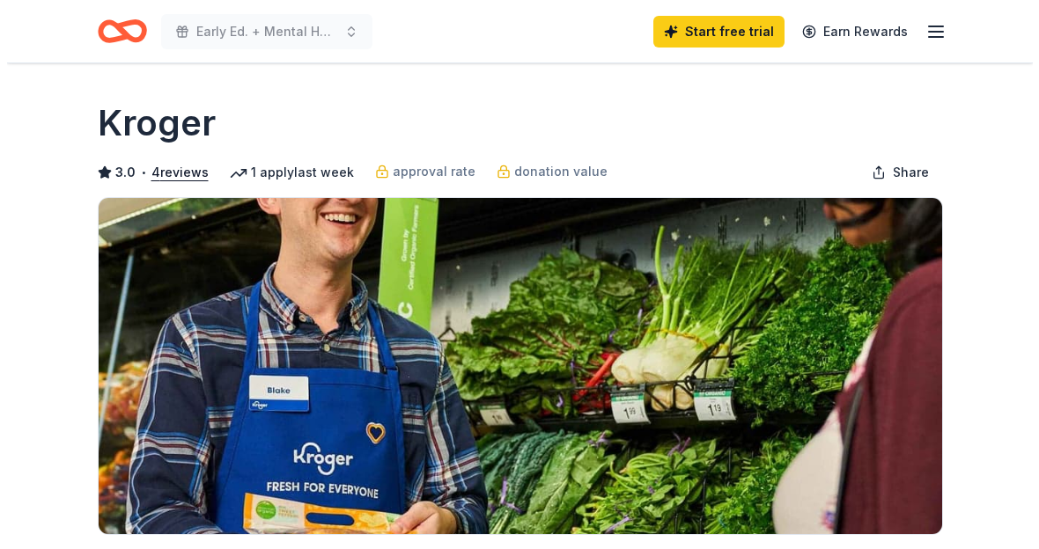
scroll to position [401, 0]
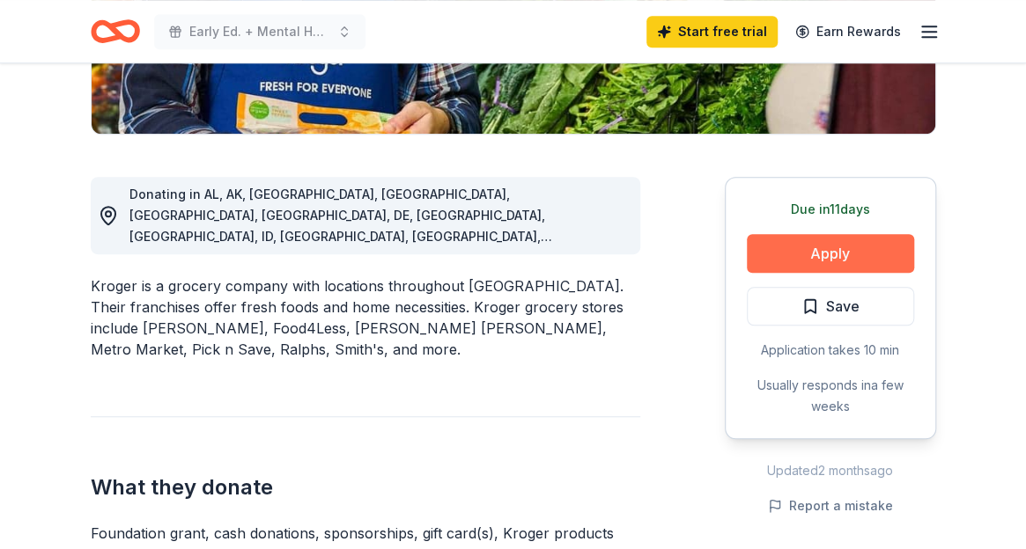
click at [813, 240] on button "Apply" at bounding box center [830, 253] width 167 height 39
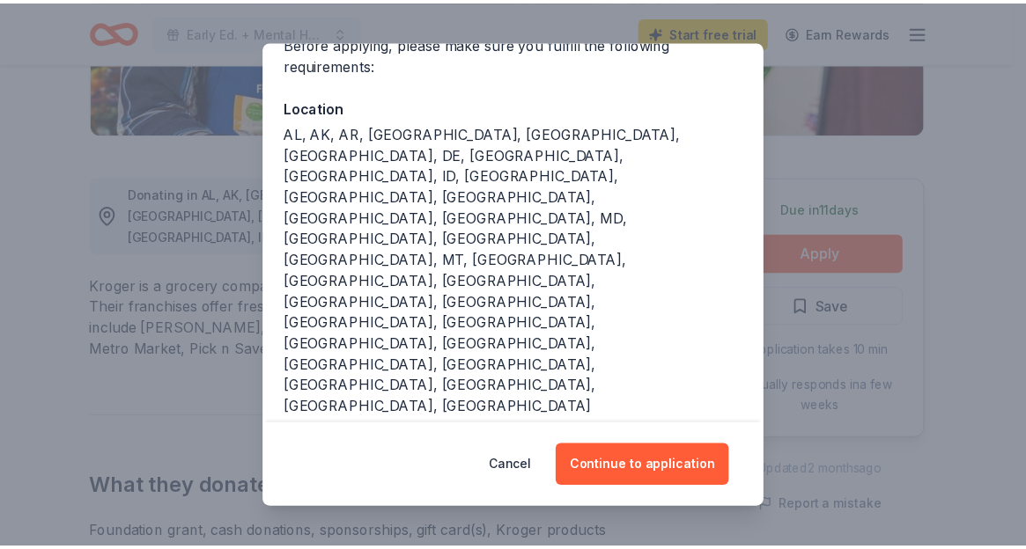
scroll to position [195, 0]
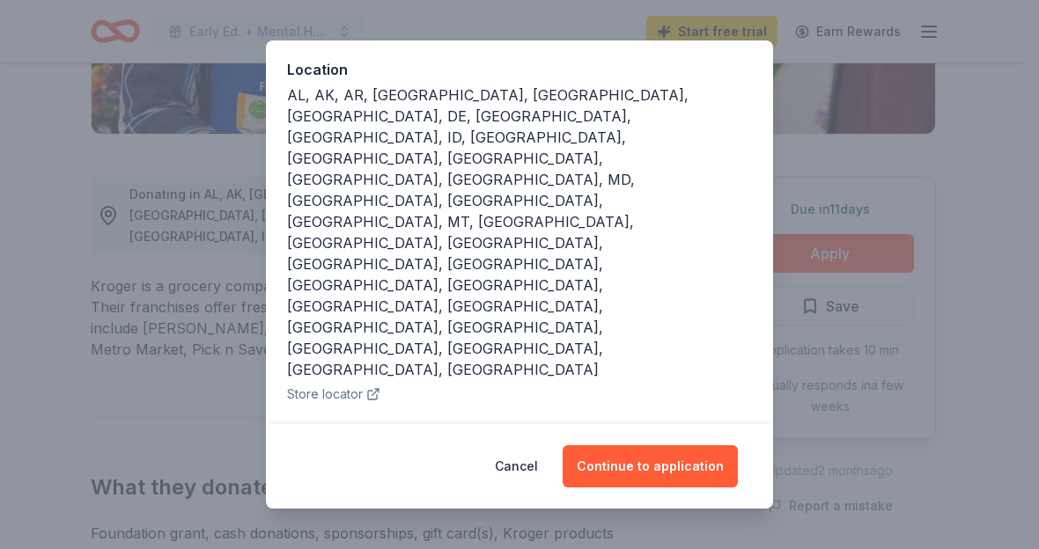
click at [831, 116] on div "Donor Program Requirements We've summarized the requirements for Kroger 's dono…" at bounding box center [519, 274] width 1039 height 549
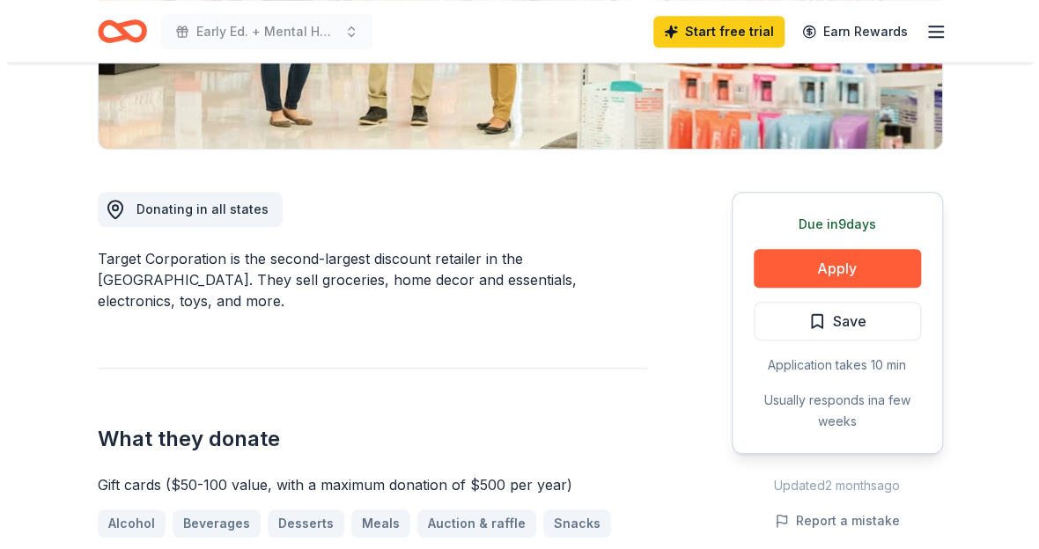
scroll to position [454, 0]
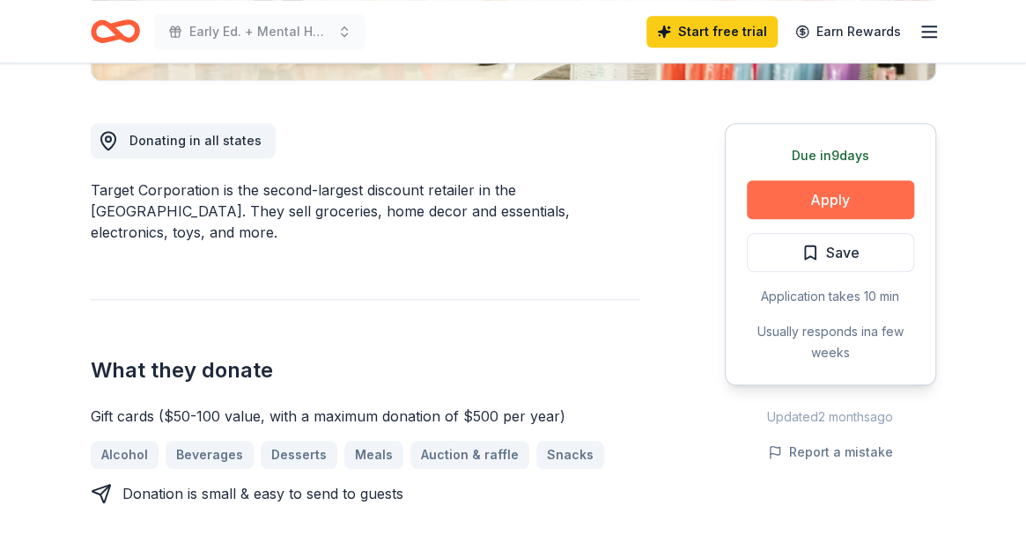
click at [867, 203] on button "Apply" at bounding box center [830, 199] width 167 height 39
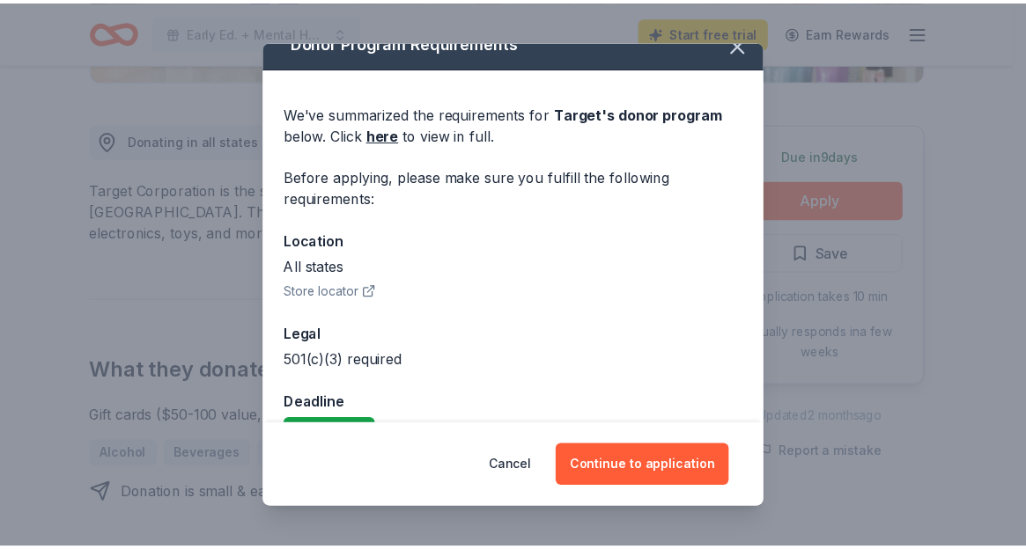
scroll to position [62, 0]
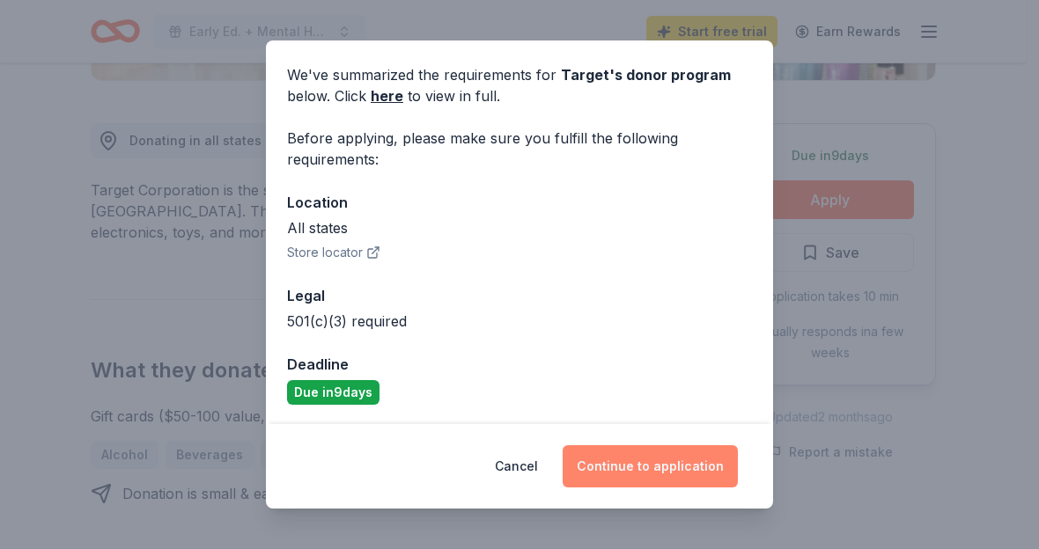
click at [619, 456] on button "Continue to application" at bounding box center [650, 466] width 175 height 42
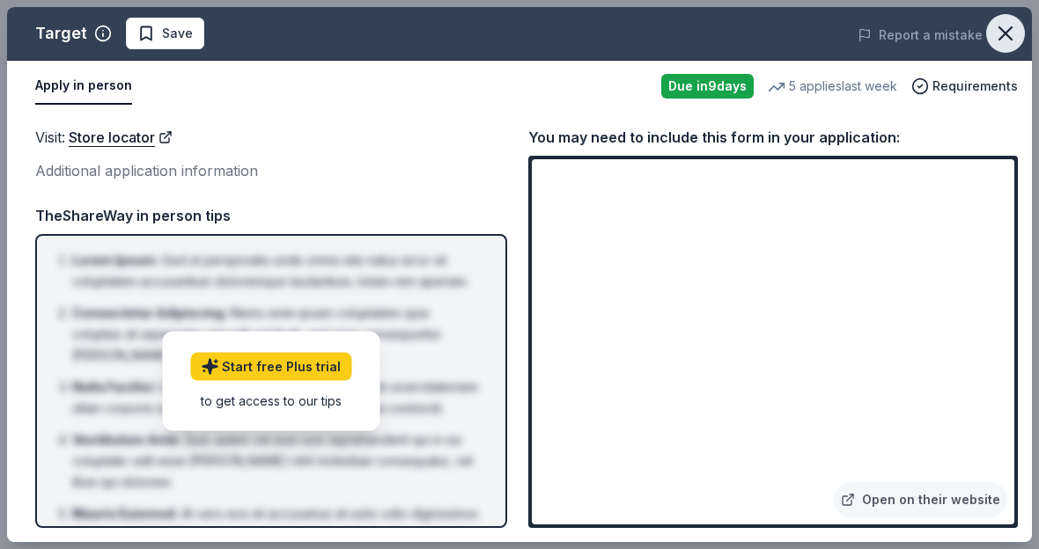
click at [1004, 35] on icon "button" at bounding box center [1005, 33] width 12 height 12
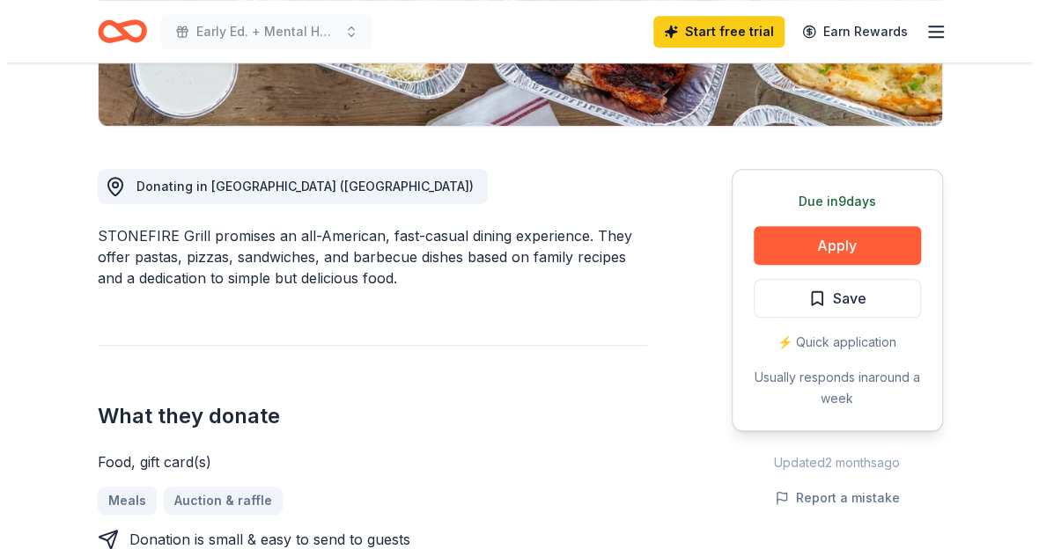
scroll to position [447, 0]
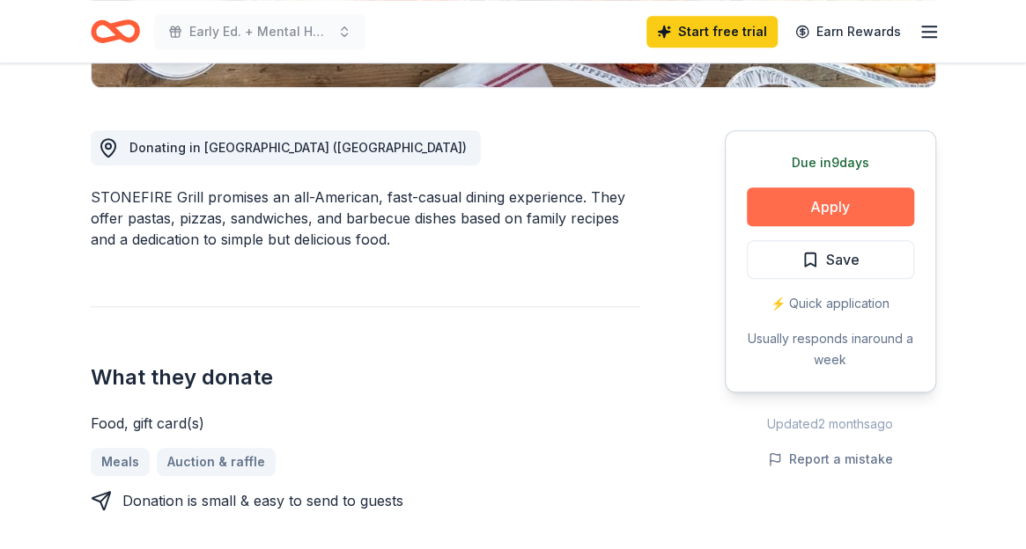
click at [823, 201] on button "Apply" at bounding box center [830, 207] width 167 height 39
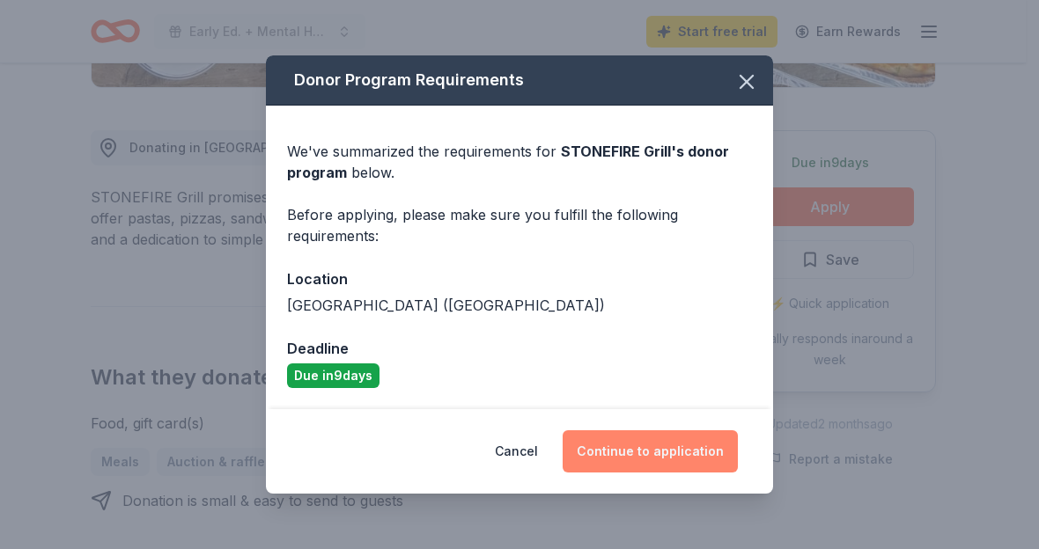
click at [669, 441] on button "Continue to application" at bounding box center [650, 452] width 175 height 42
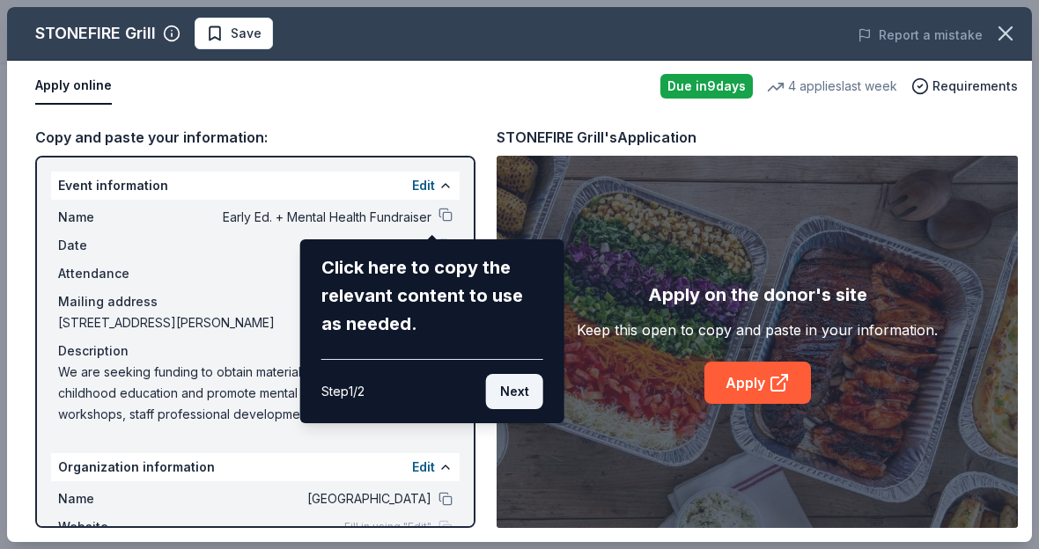
click at [515, 385] on button "Next" at bounding box center [514, 391] width 57 height 35
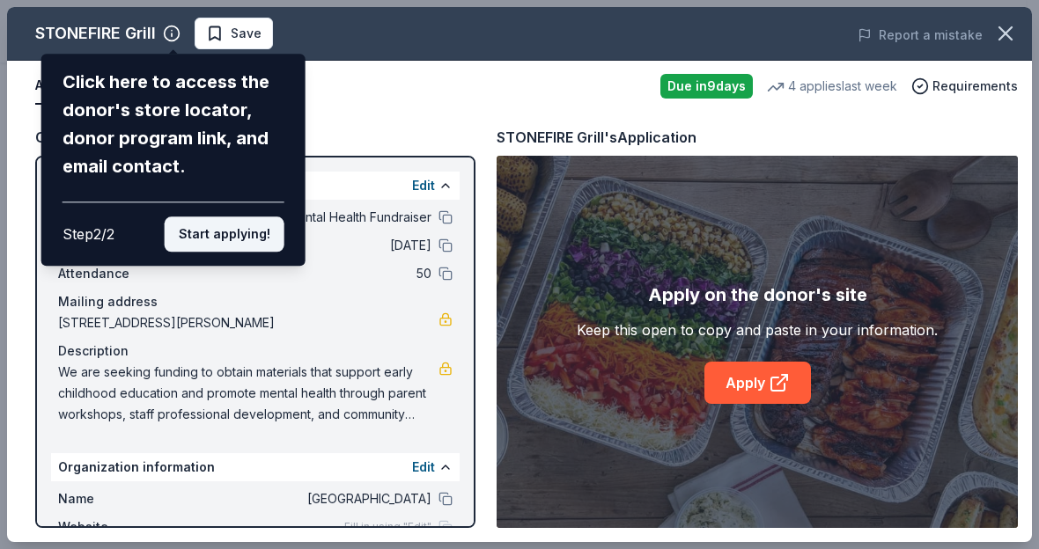
click at [215, 239] on button "Start applying!" at bounding box center [225, 234] width 120 height 35
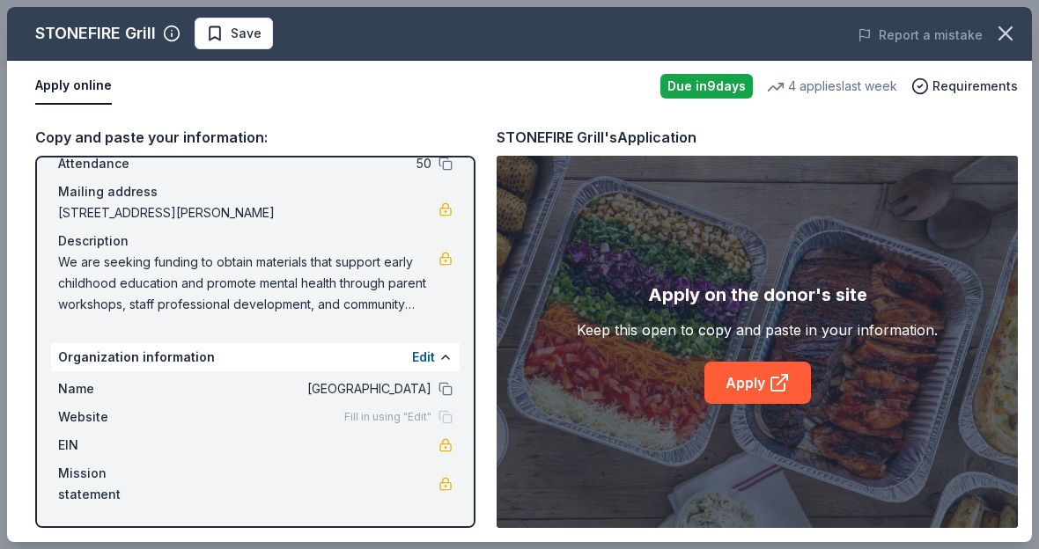
scroll to position [0, 0]
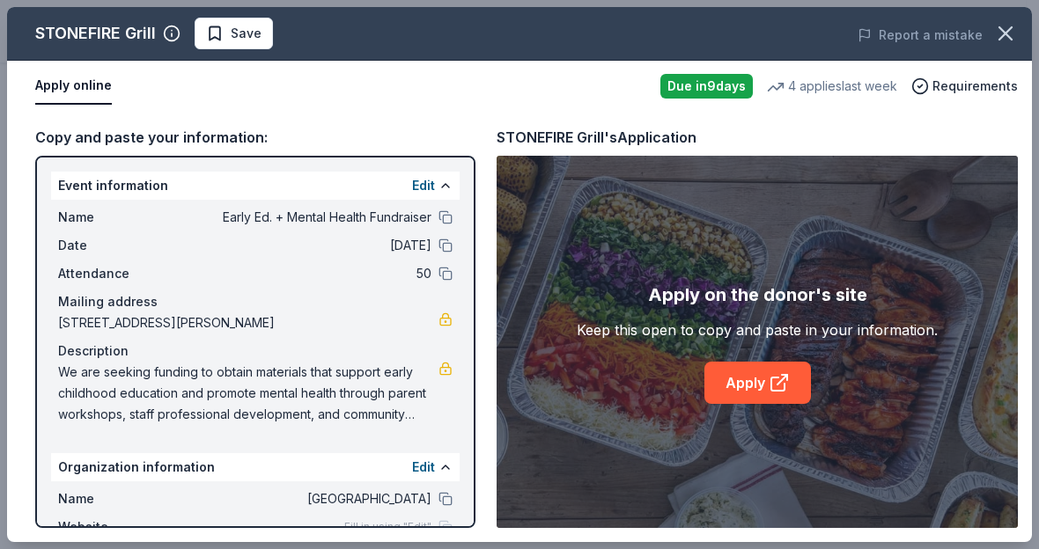
click at [421, 194] on div "Edit" at bounding box center [432, 185] width 40 height 21
click at [414, 184] on button "Edit" at bounding box center [423, 185] width 23 height 21
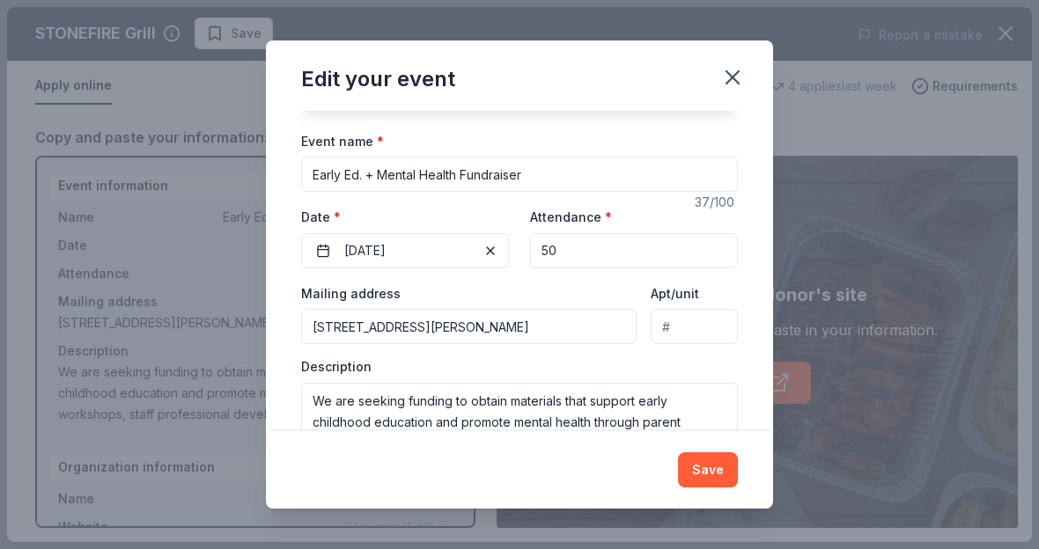
scroll to position [126, 0]
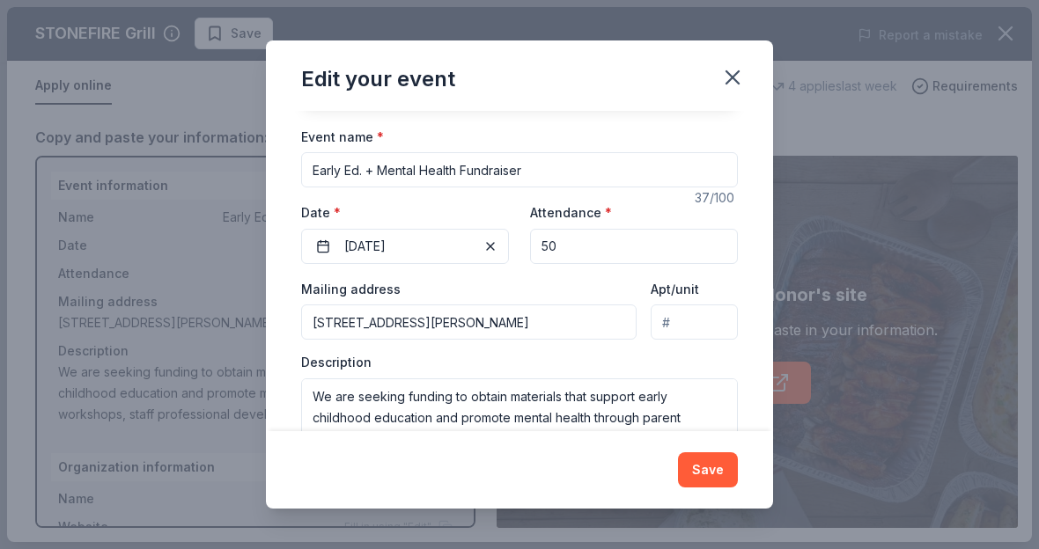
click at [591, 320] on input "7911 Goll Avenue, Los Angeles, CA, 91605" at bounding box center [468, 322] width 335 height 35
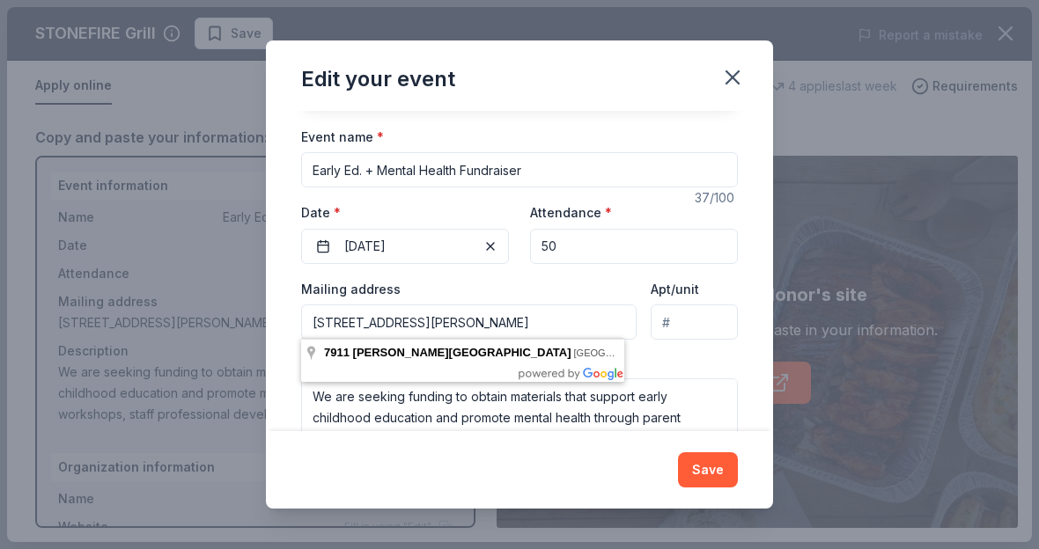
drag, startPoint x: 591, startPoint y: 320, endPoint x: 233, endPoint y: 307, distance: 357.7
click at [233, 307] on div "Edit your event Changes made here will update the Event too. Update donors you'…" at bounding box center [519, 274] width 1039 height 549
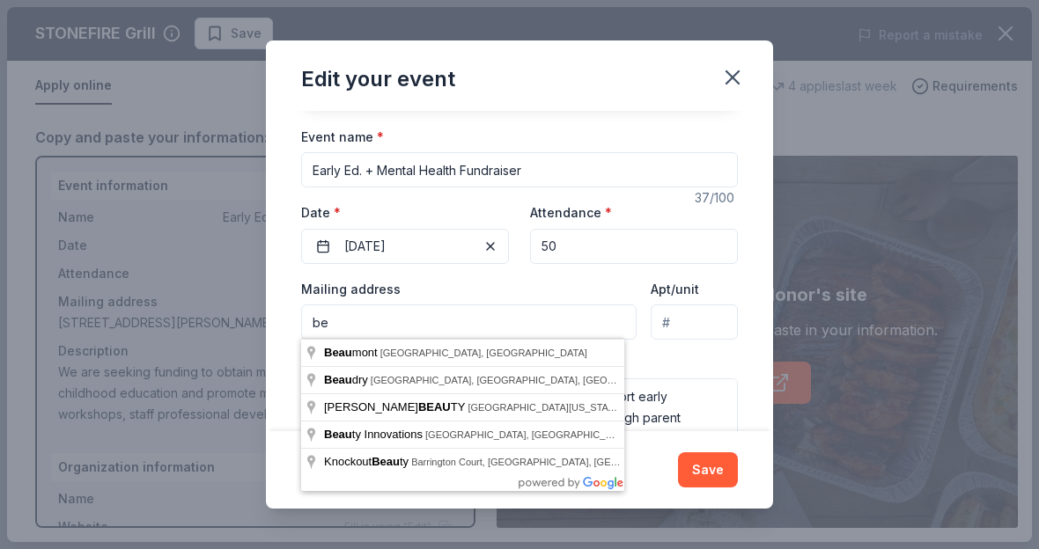
type input "b"
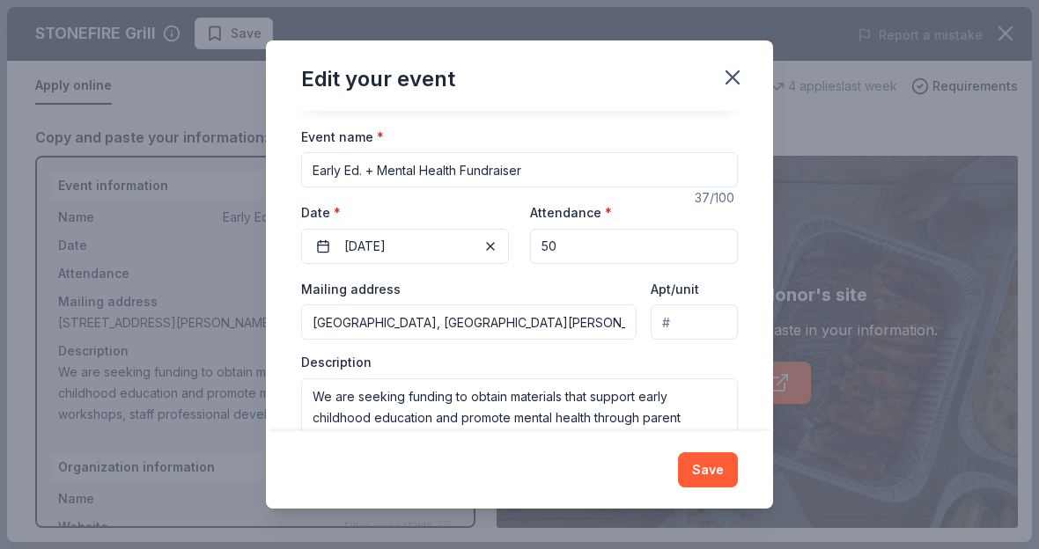
type input "333 South Beaudry Avenue, Los Angeles, CA, 90017"
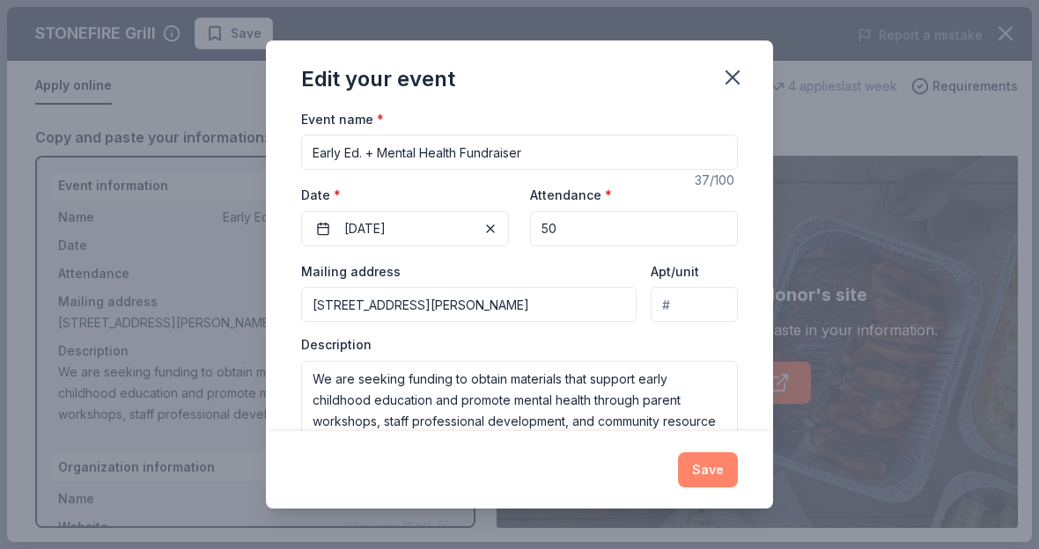
click at [687, 467] on button "Save" at bounding box center [708, 470] width 60 height 35
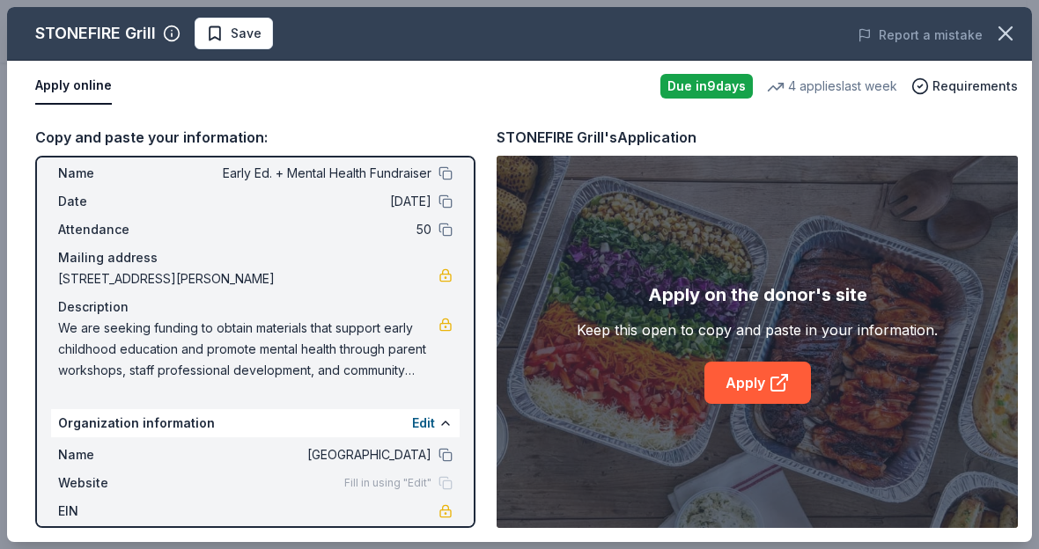
scroll to position [110, 0]
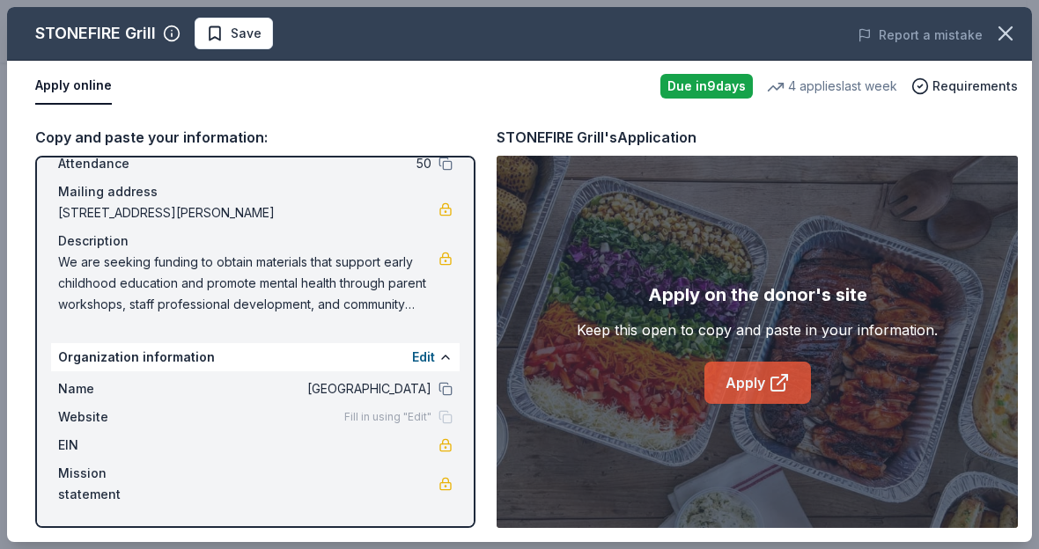
click at [747, 369] on link "Apply" at bounding box center [757, 383] width 107 height 42
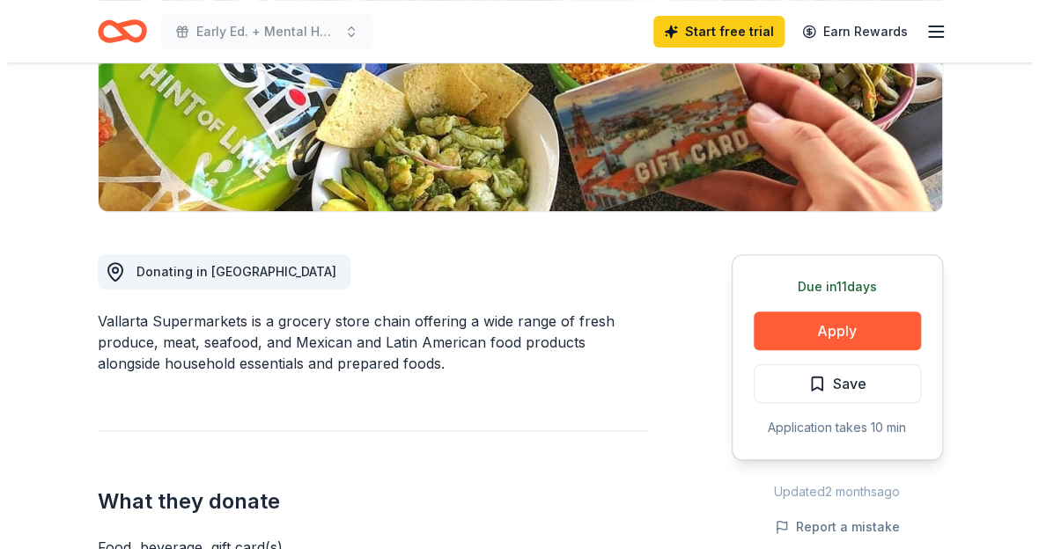
scroll to position [345, 0]
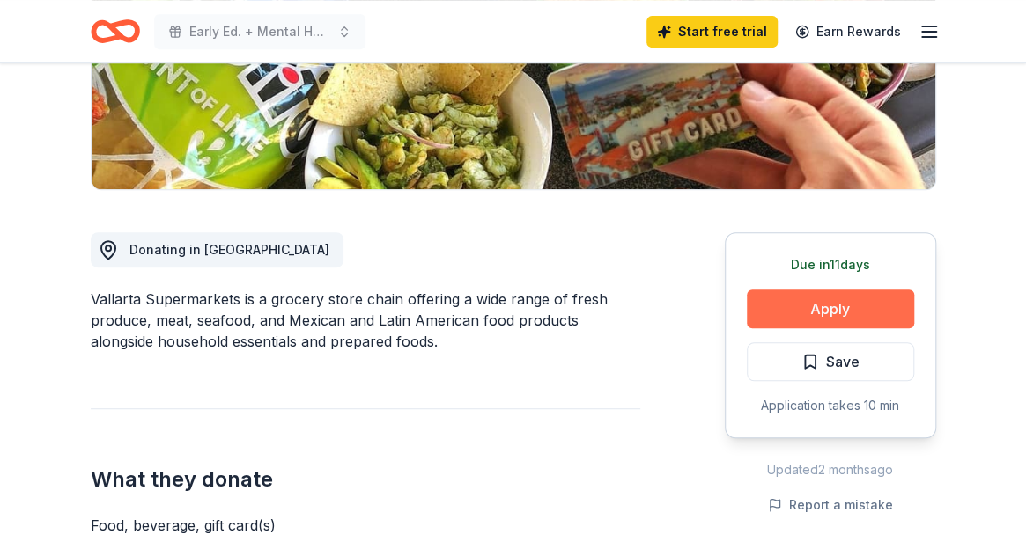
click at [791, 327] on button "Apply" at bounding box center [830, 309] width 167 height 39
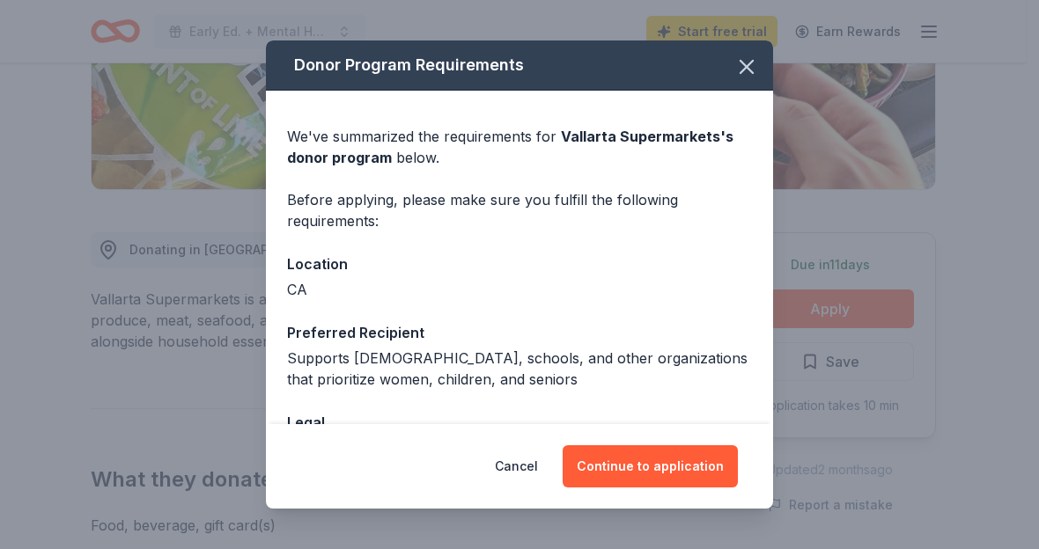
scroll to position [128, 0]
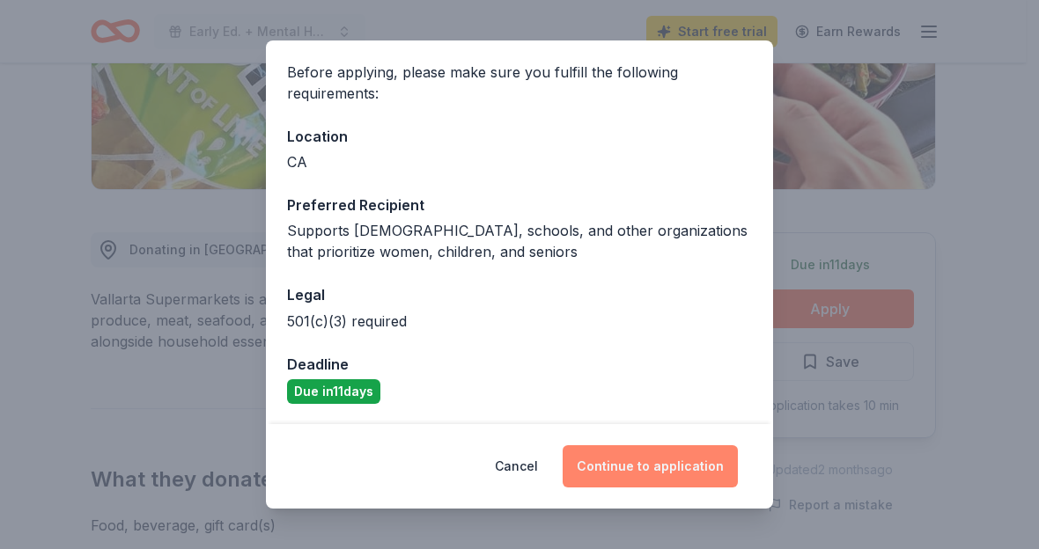
click at [639, 471] on button "Continue to application" at bounding box center [650, 466] width 175 height 42
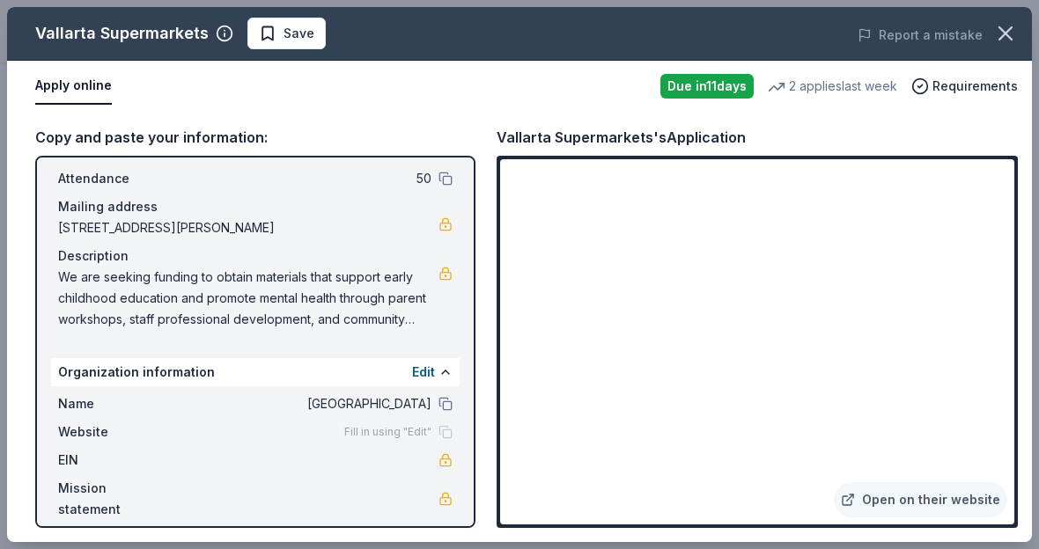
scroll to position [110, 0]
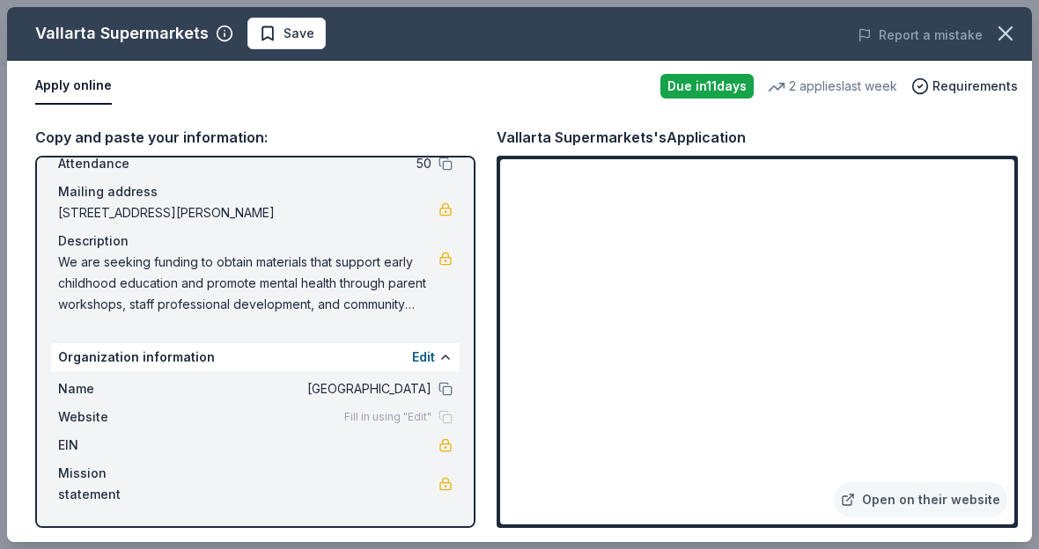
click at [396, 316] on div "Name Early Ed. + Mental Health Fundraiser Date 09/23/25 Attendance 50 Mailing a…" at bounding box center [255, 206] width 409 height 232
click at [480, 128] on div "Copy and paste your information: Event information Edit Name Early Ed. + Mental…" at bounding box center [519, 327] width 1025 height 431
click at [734, 44] on div "Report a mistake" at bounding box center [834, 35] width 396 height 49
click at [497, 357] on div "Open on their website" at bounding box center [757, 342] width 521 height 372
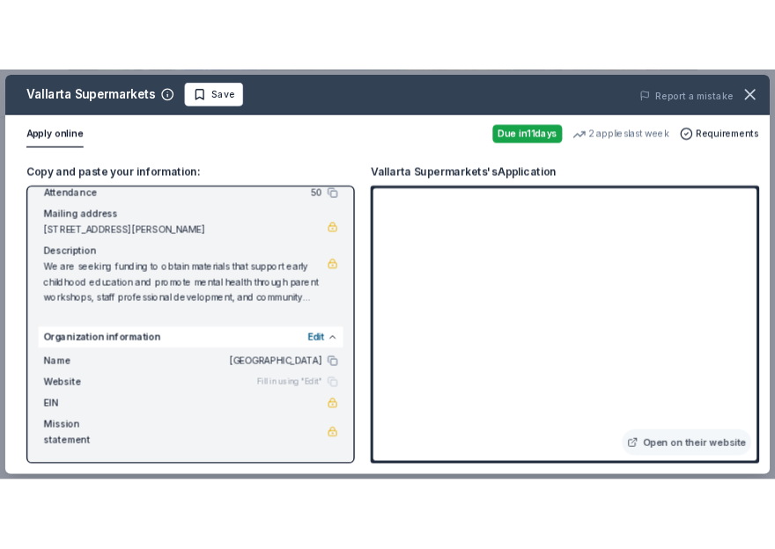
scroll to position [110, 0]
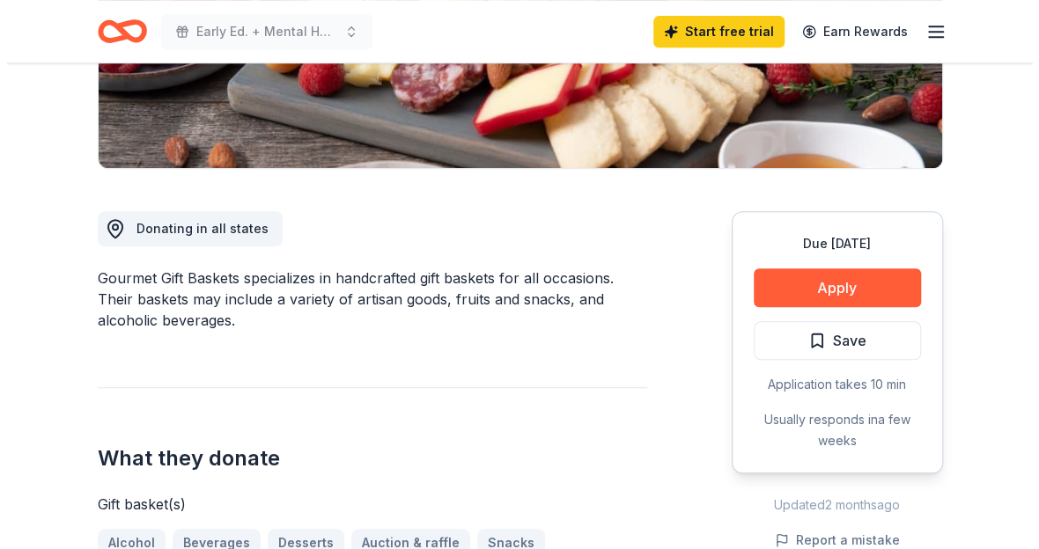
scroll to position [374, 0]
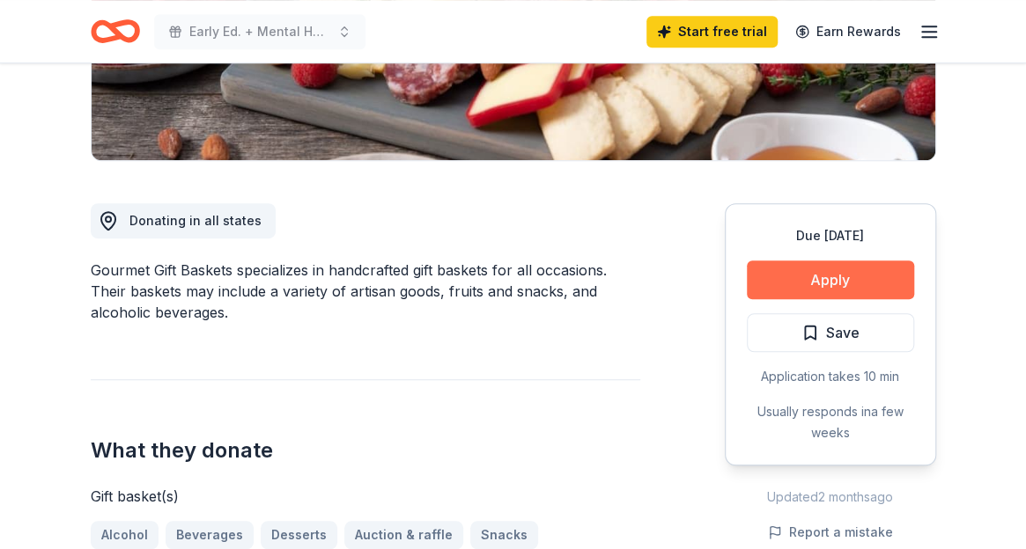
click at [822, 263] on button "Apply" at bounding box center [830, 280] width 167 height 39
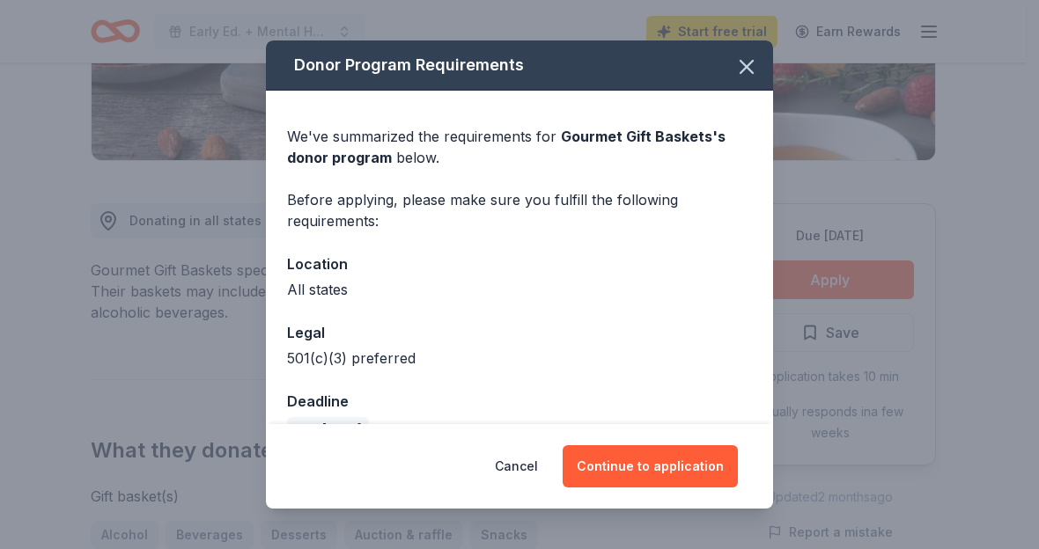
scroll to position [37, 0]
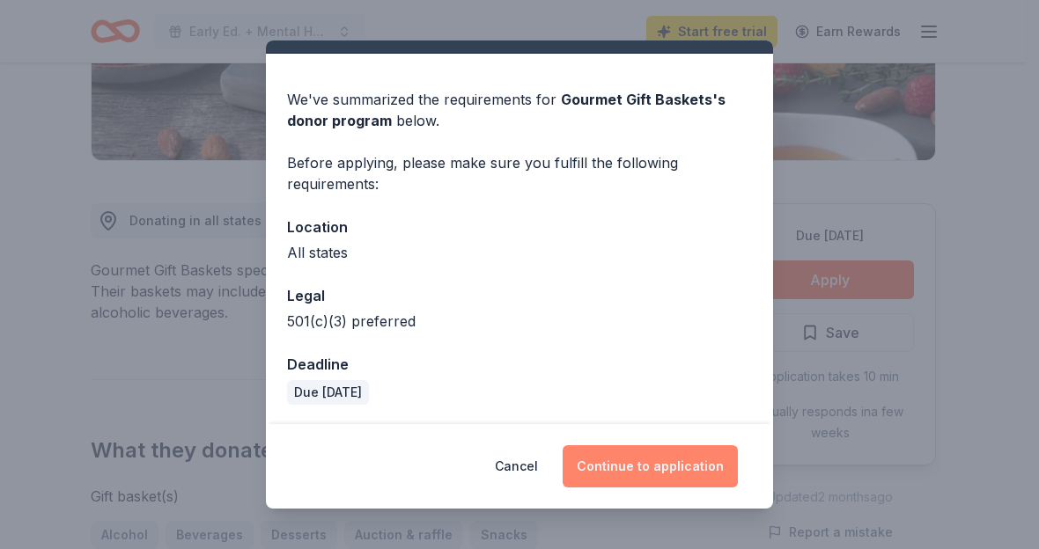
click at [637, 466] on button "Continue to application" at bounding box center [650, 466] width 175 height 42
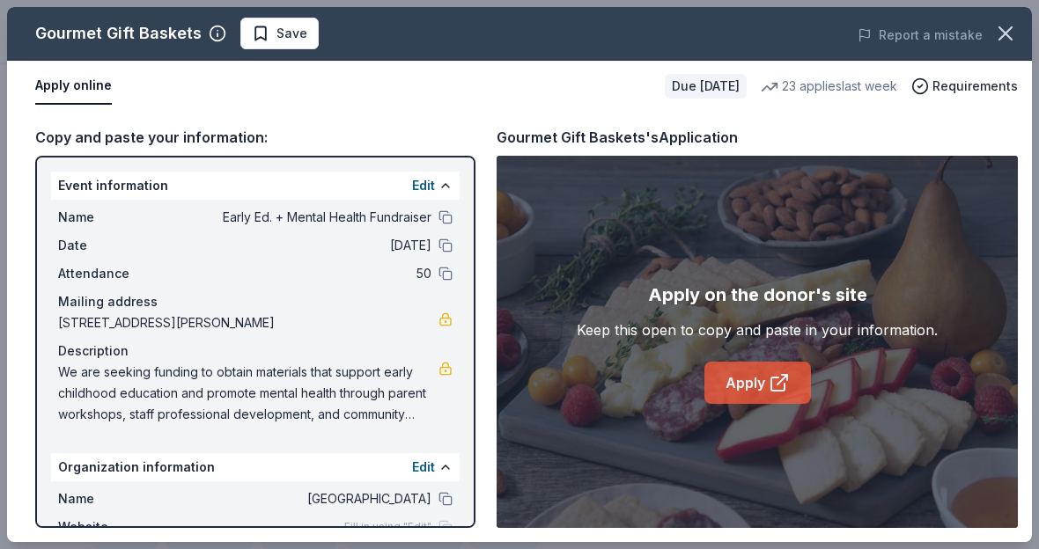
click at [740, 384] on link "Apply" at bounding box center [757, 383] width 107 height 42
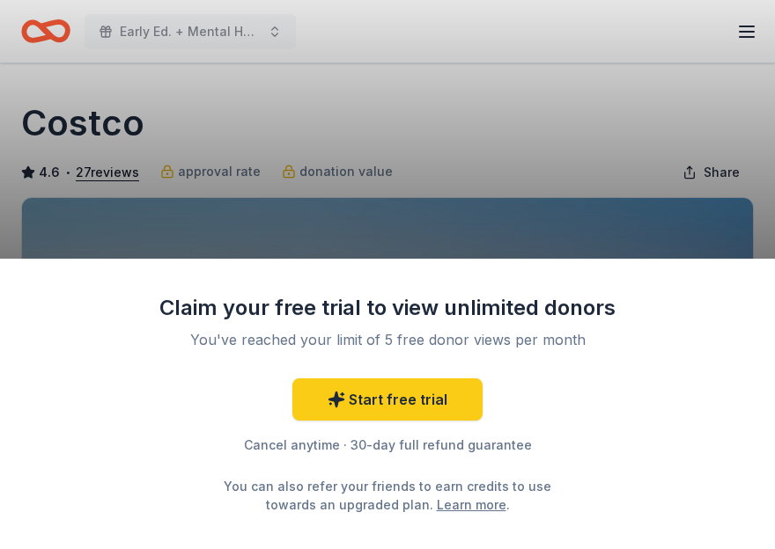
click at [381, 232] on div "Claim your free trial to view unlimited donors You've reached your limit of 5 f…" at bounding box center [387, 274] width 775 height 549
